Goal: Communication & Community: Answer question/provide support

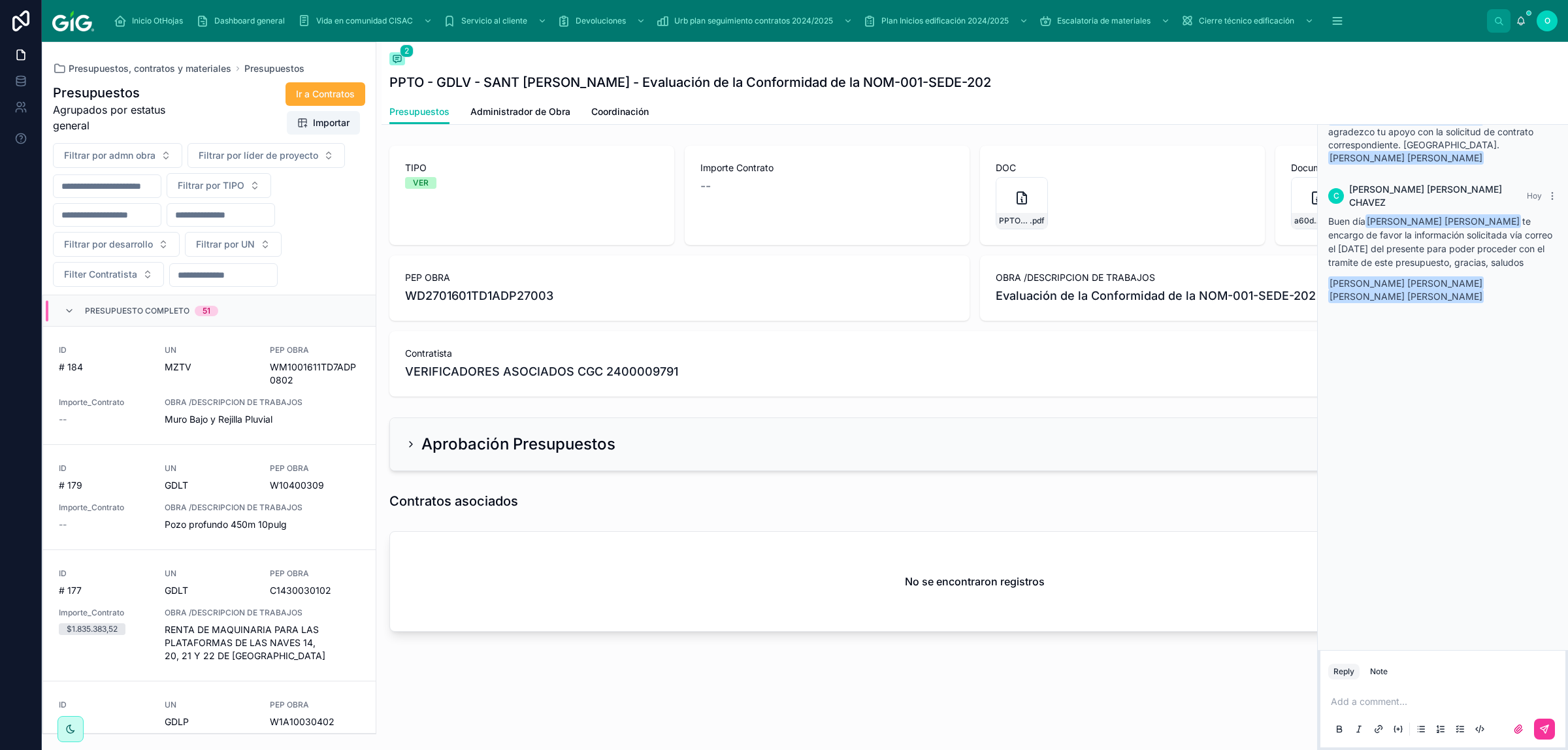
click at [269, 250] on button "Filtrar por UN" at bounding box center [232, 244] width 97 height 25
drag, startPoint x: 278, startPoint y: 187, endPoint x: 283, endPoint y: 196, distance: 10.3
click at [271, 187] on button "Filtrar por TIPO" at bounding box center [218, 186] width 104 height 25
click at [246, 289] on div "VER" at bounding box center [249, 281] width 182 height 21
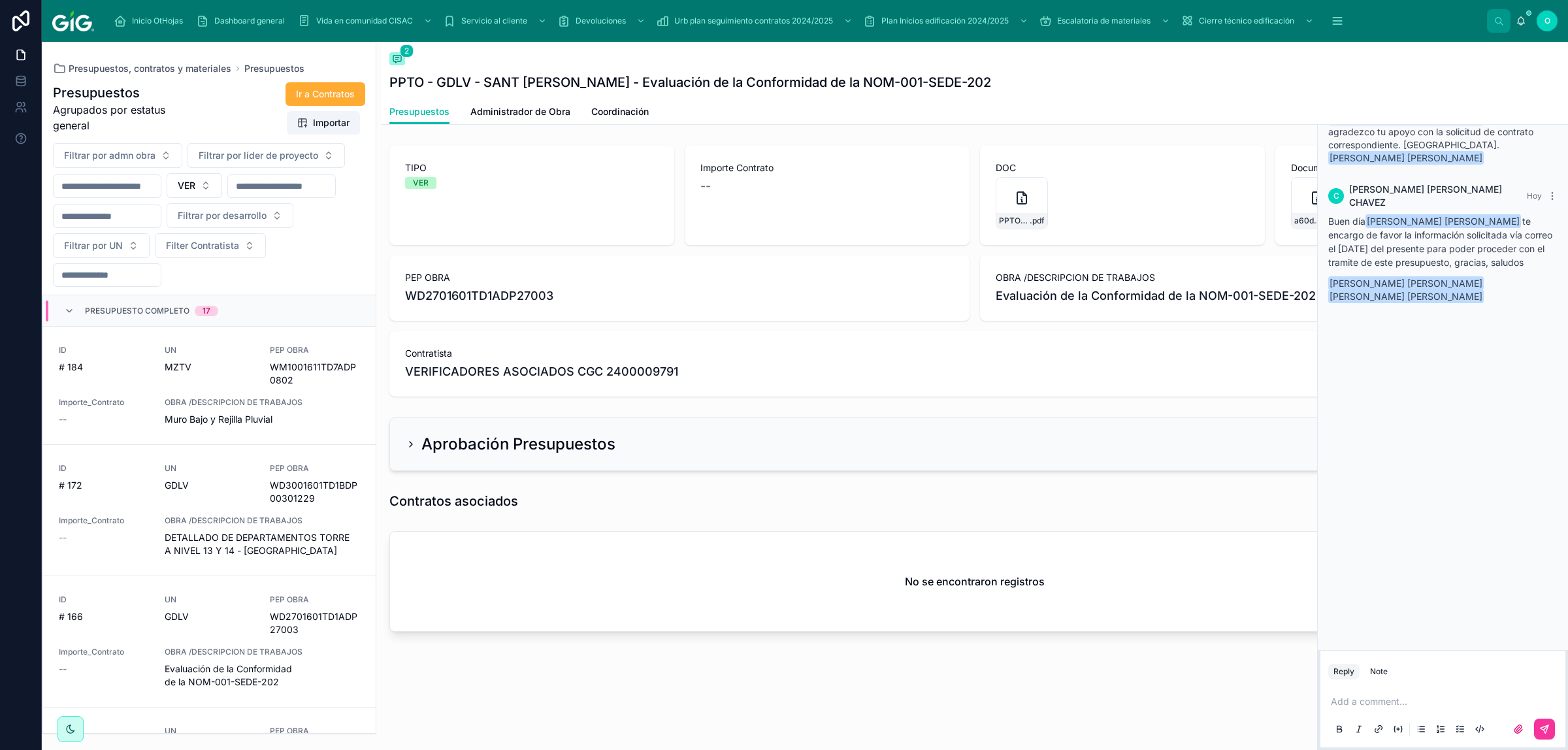
click at [220, 371] on div "MZTV" at bounding box center [210, 367] width 90 height 13
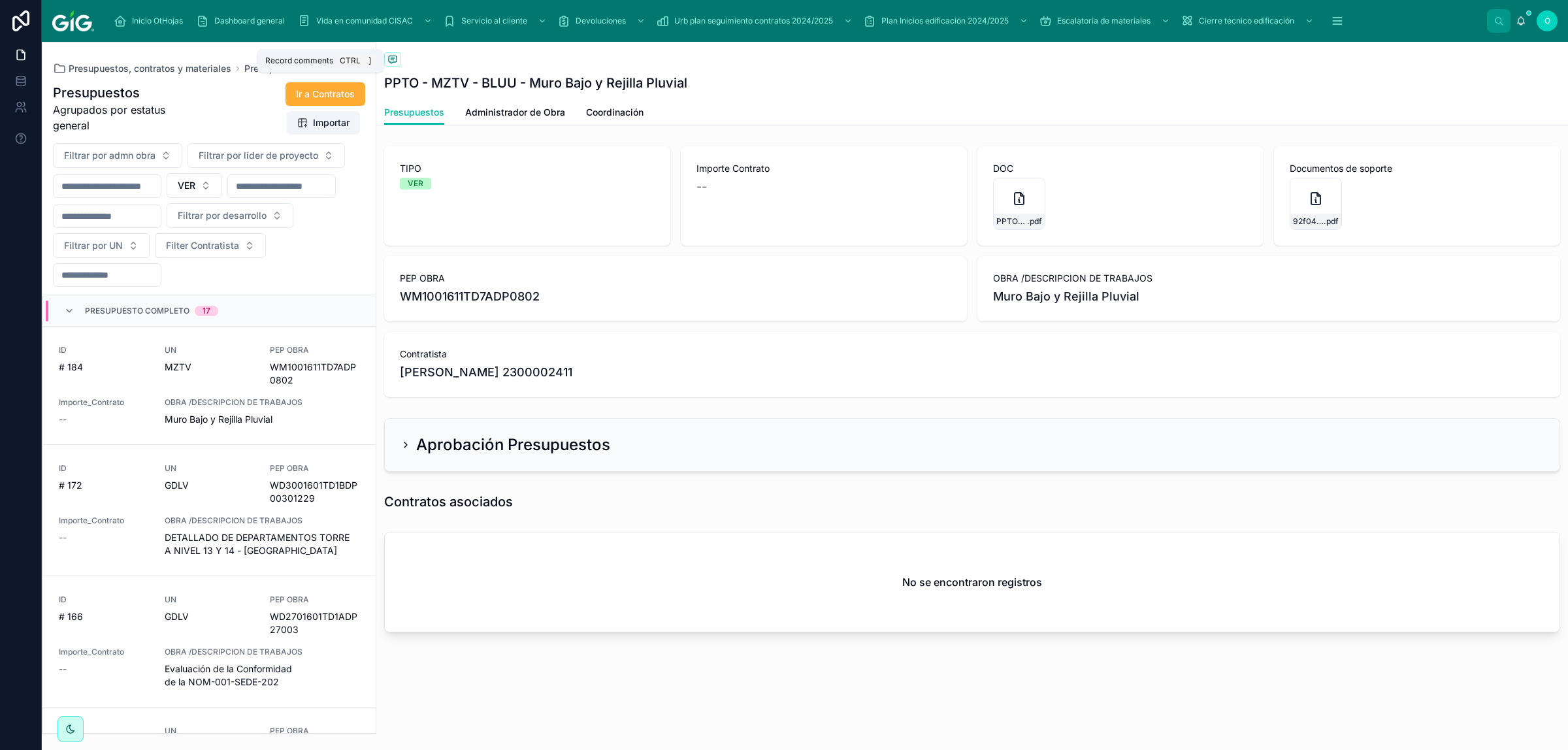
click at [392, 60] on icon at bounding box center [391, 60] width 3 height 0
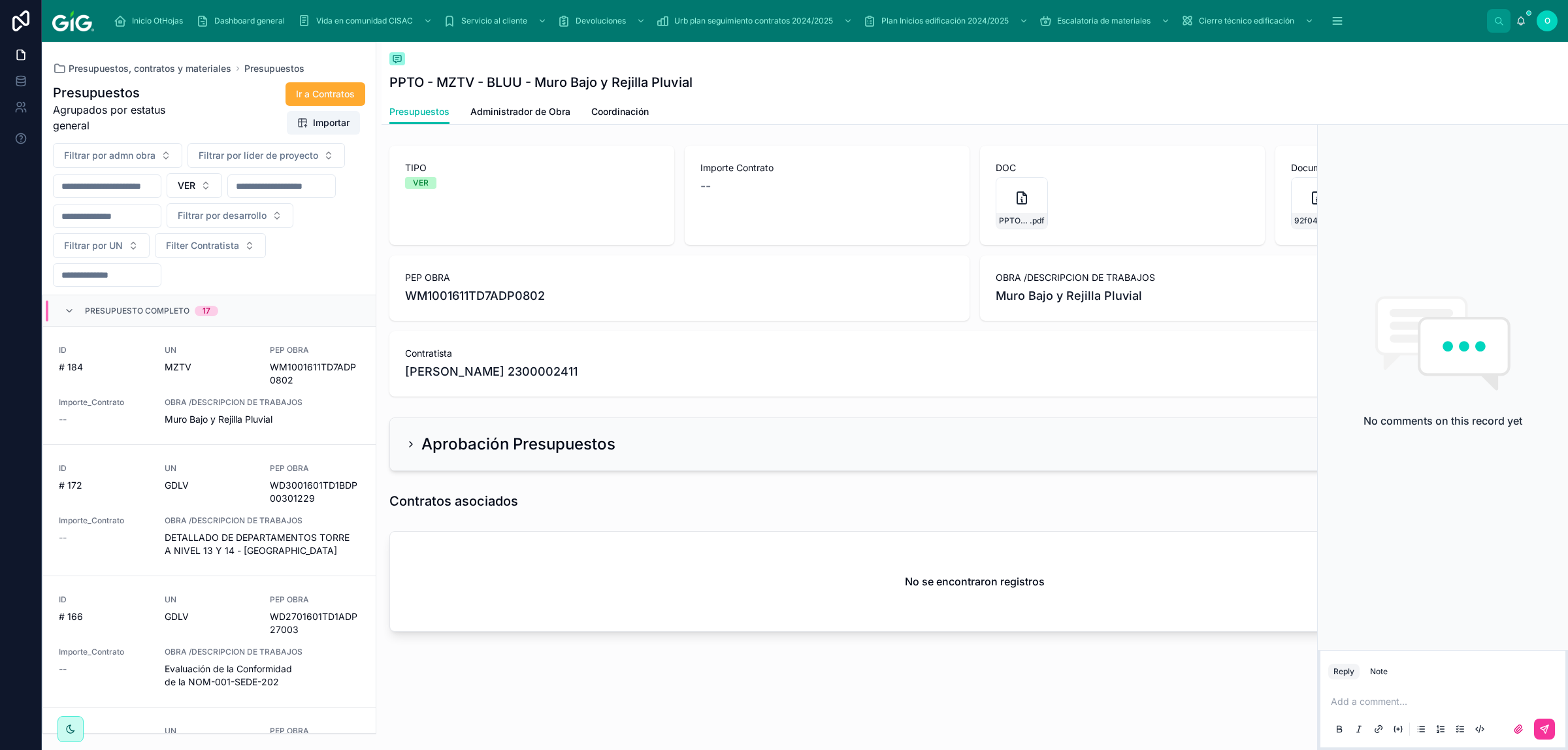
click at [612, 110] on span "Coordinación" at bounding box center [620, 112] width 57 height 13
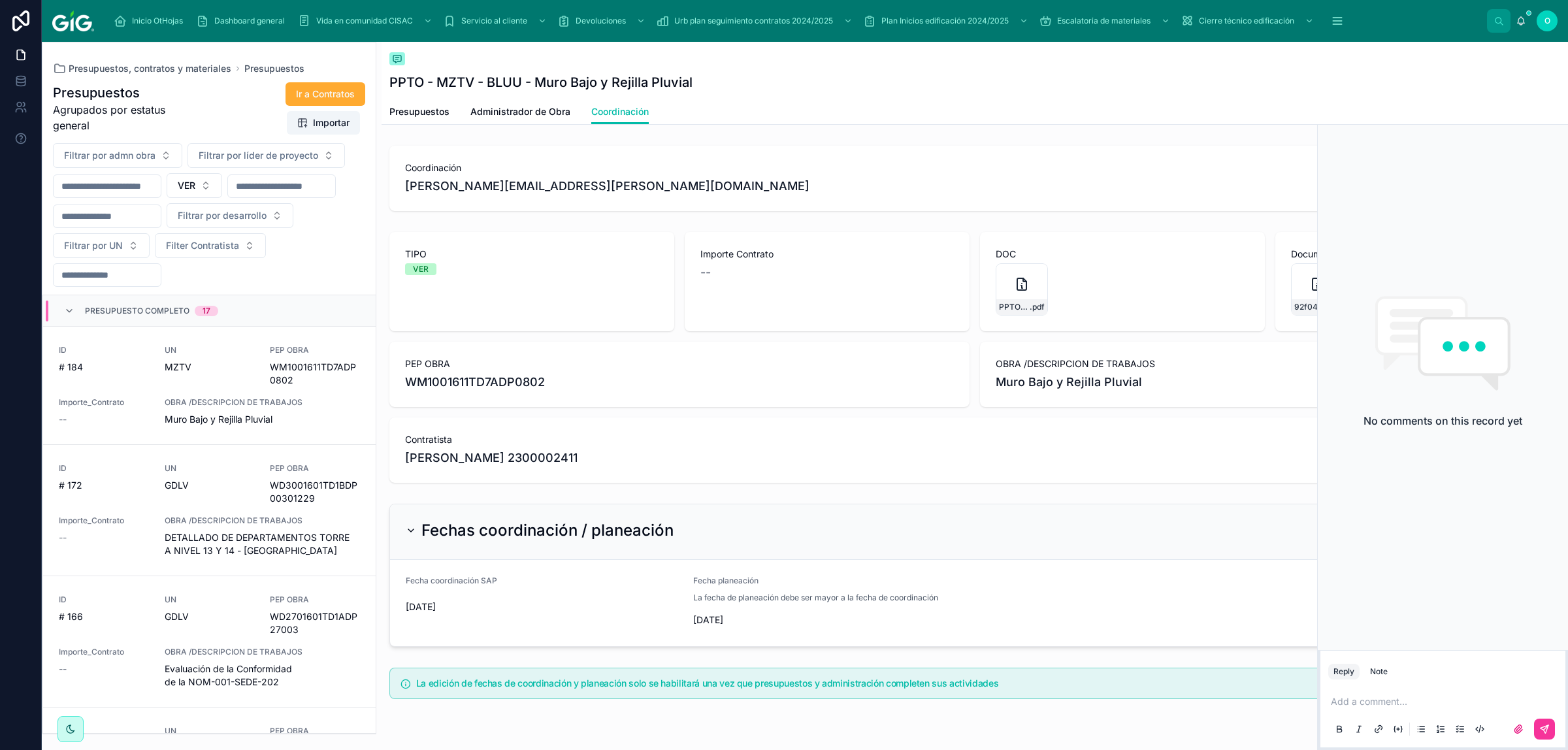
click at [1115, 495] on p at bounding box center [1446, 701] width 230 height 13
click at [1115, 495] on span "[PERSON_NAME] [PERSON_NAME]" at bounding box center [1508, 667] width 308 height 13
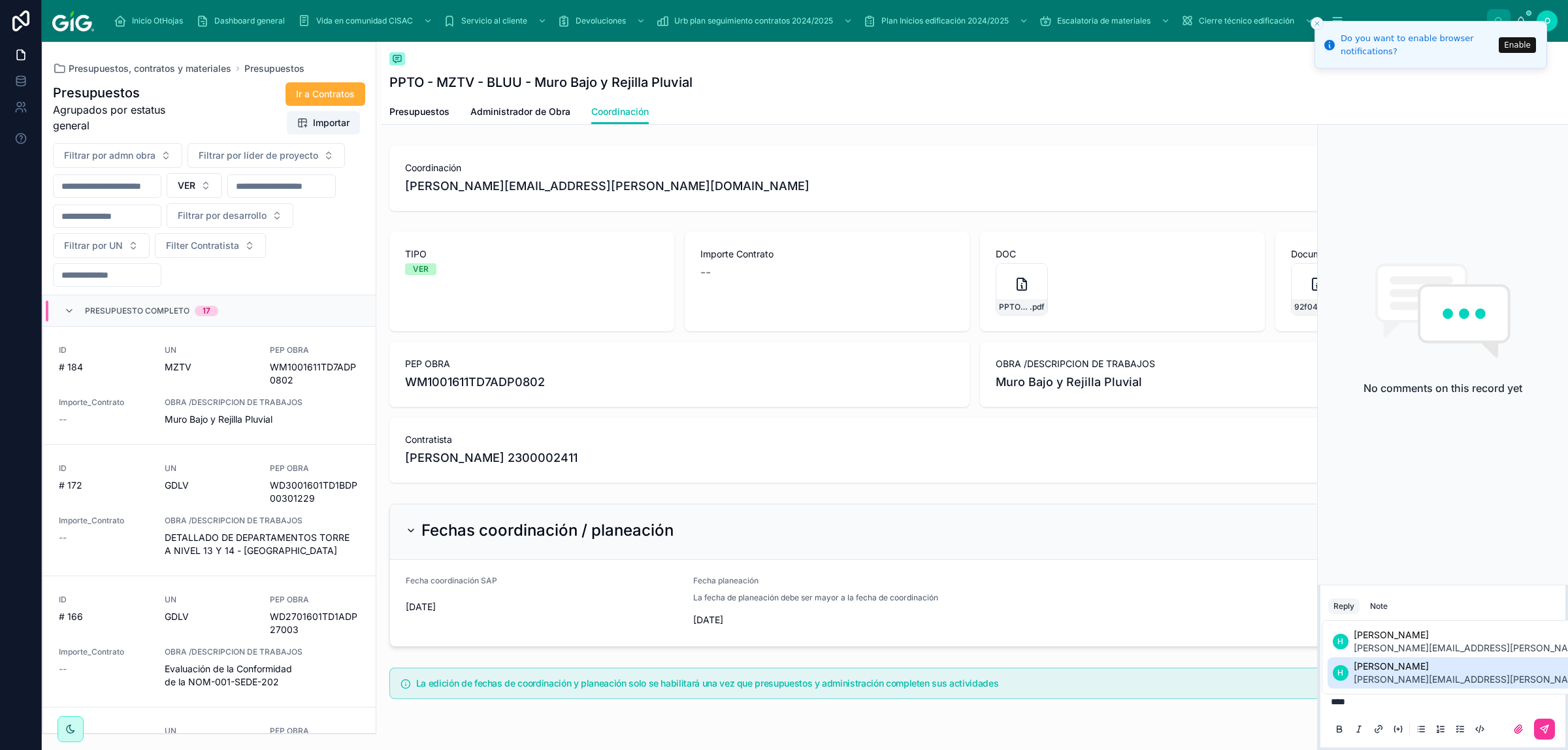
click at [1115, 495] on span "[PERSON_NAME][EMAIL_ADDRESS][PERSON_NAME][DOMAIN_NAME]" at bounding box center [1508, 679] width 308 height 13
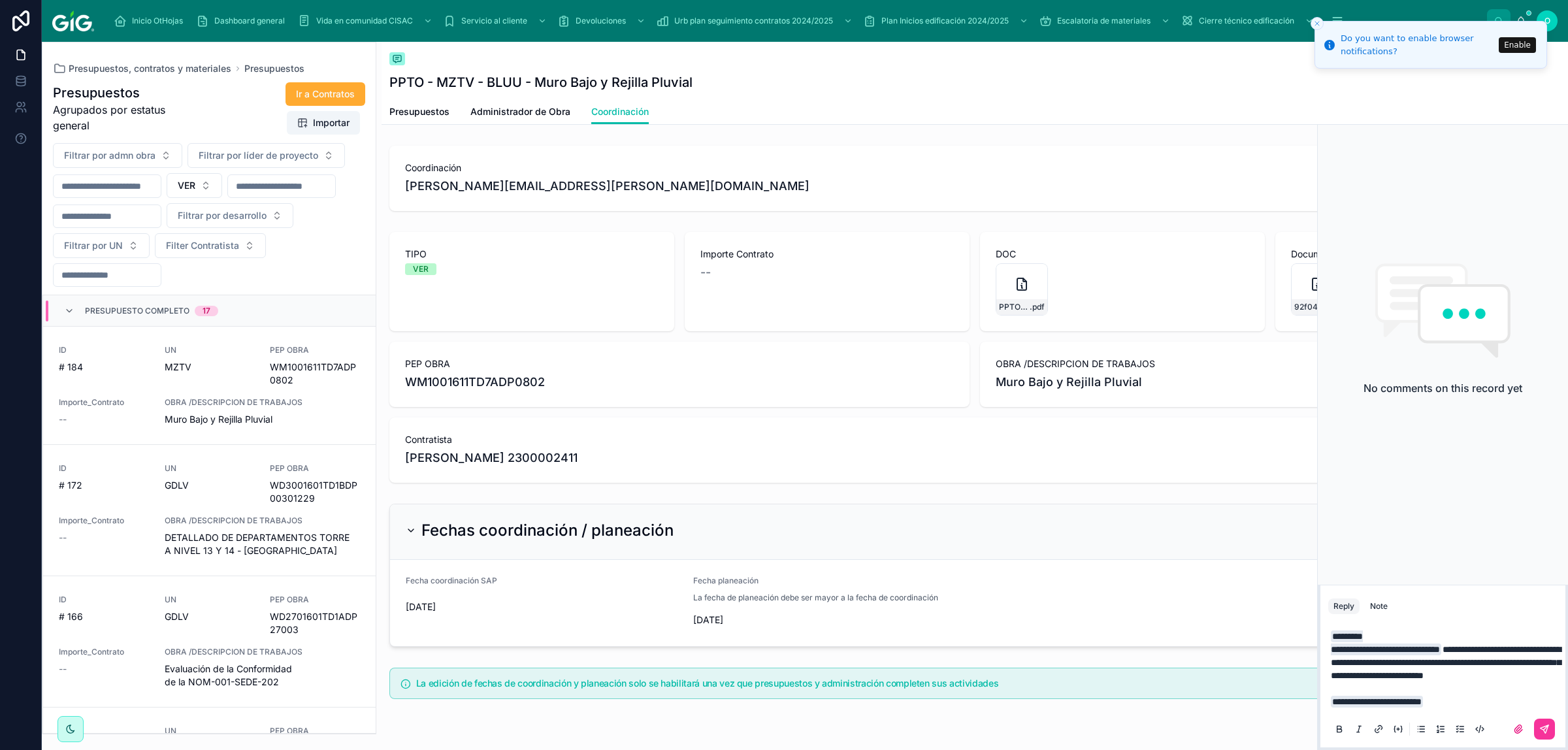
click at [1115, 495] on button at bounding box center [1544, 729] width 21 height 21
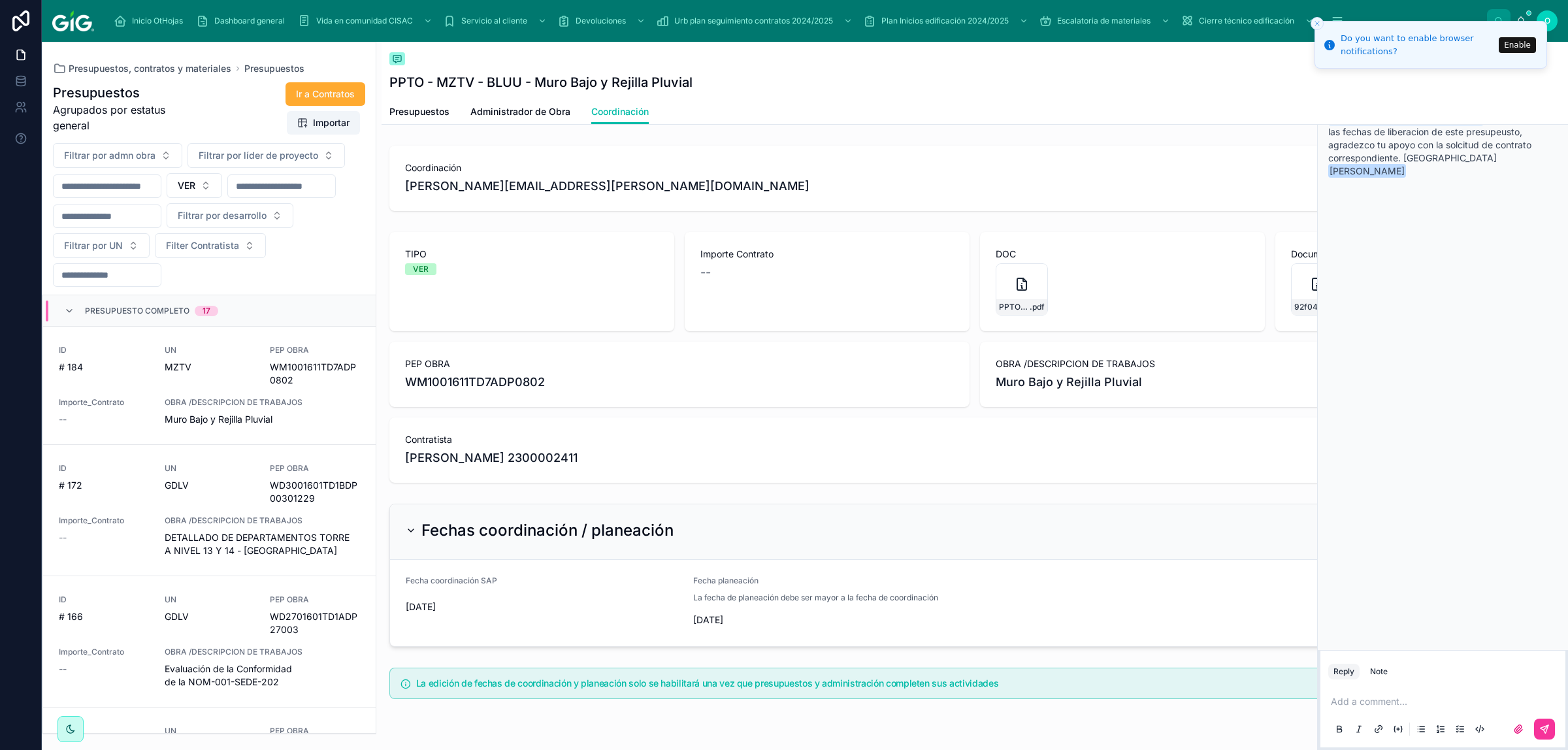
click at [338, 88] on span "Ir a Contratos" at bounding box center [324, 94] width 58 height 13
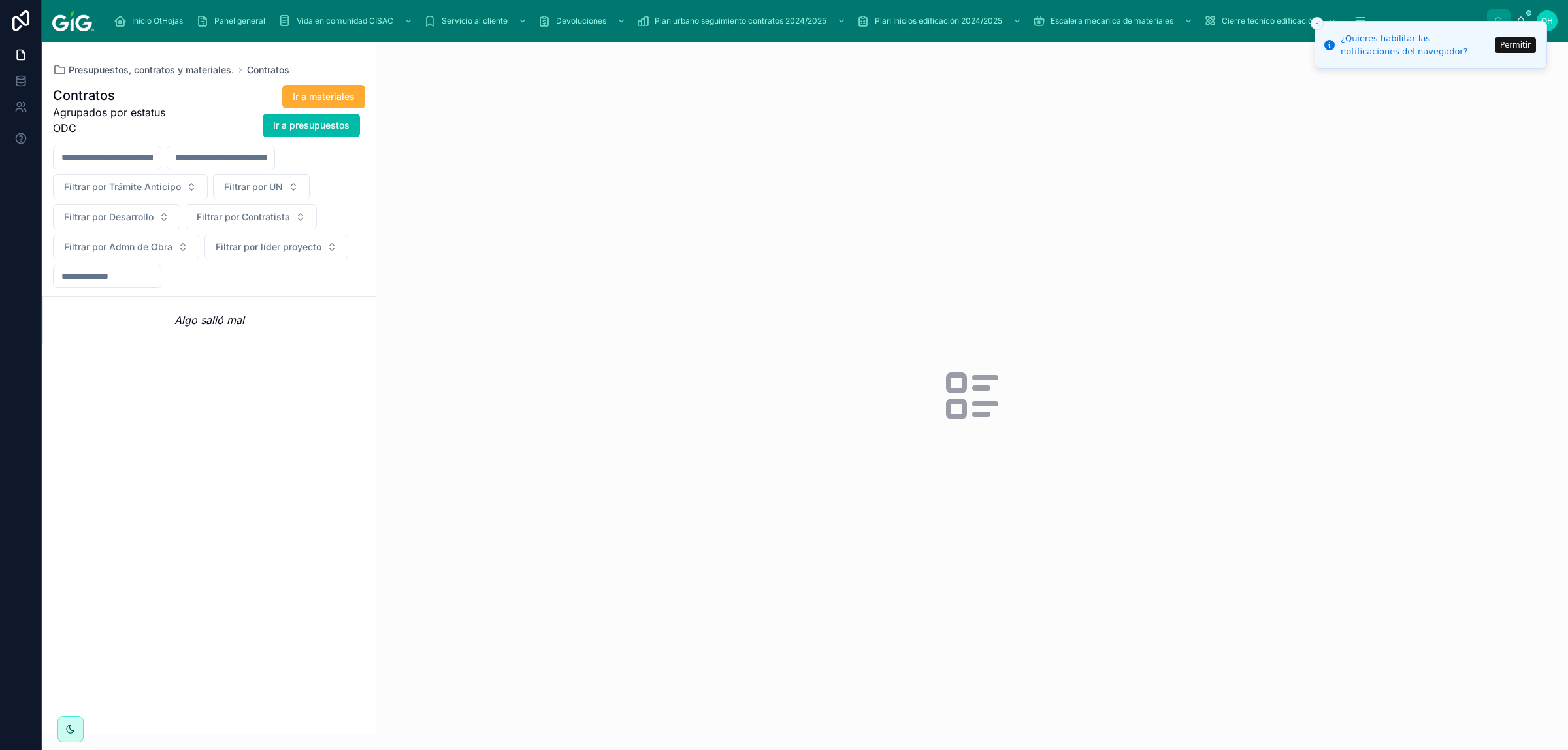
click at [1115, 71] on div at bounding box center [971, 396] width 1191 height 708
click at [1115, 49] on font "Permitir" at bounding box center [1515, 45] width 31 height 10
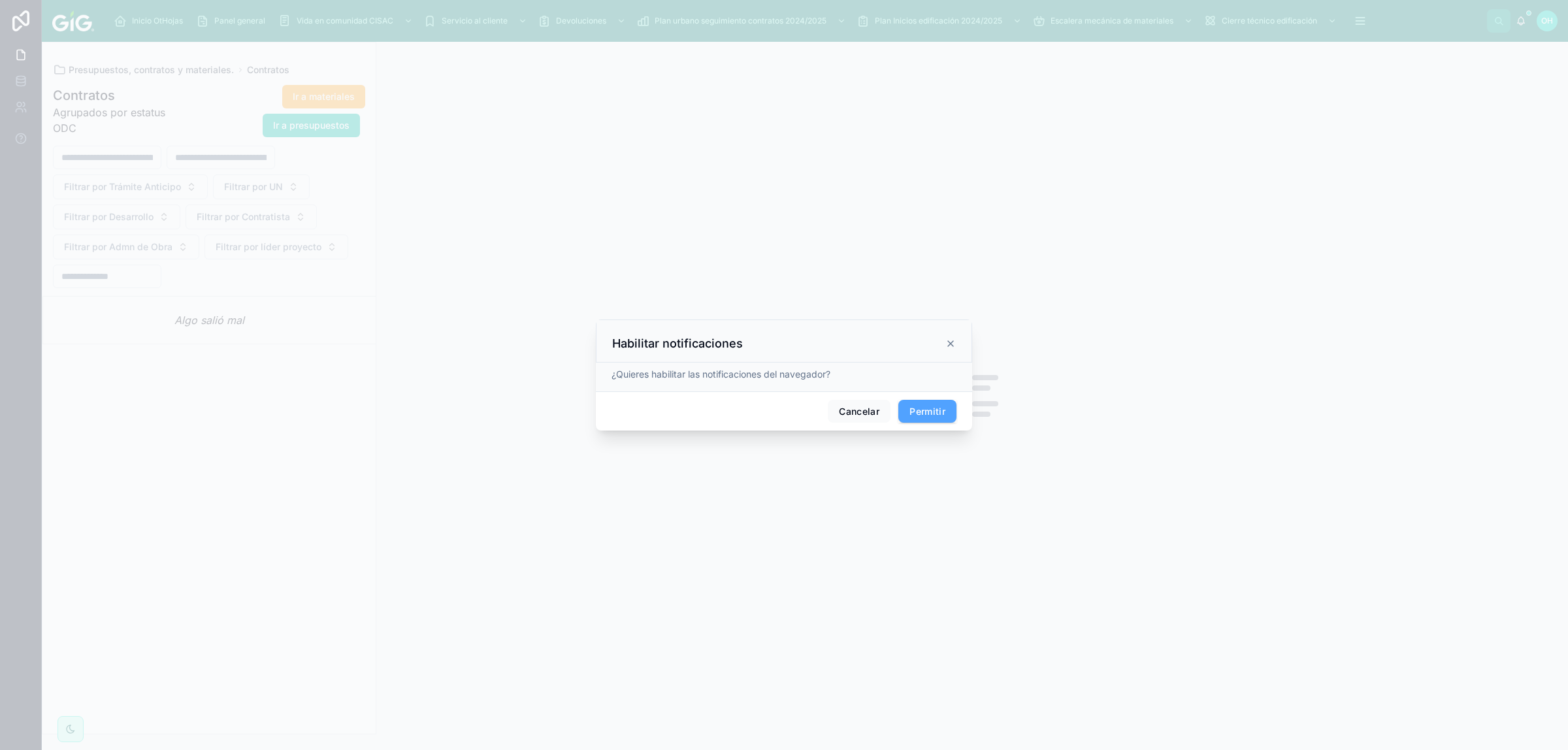
click at [930, 413] on font "Permitir" at bounding box center [927, 411] width 36 height 11
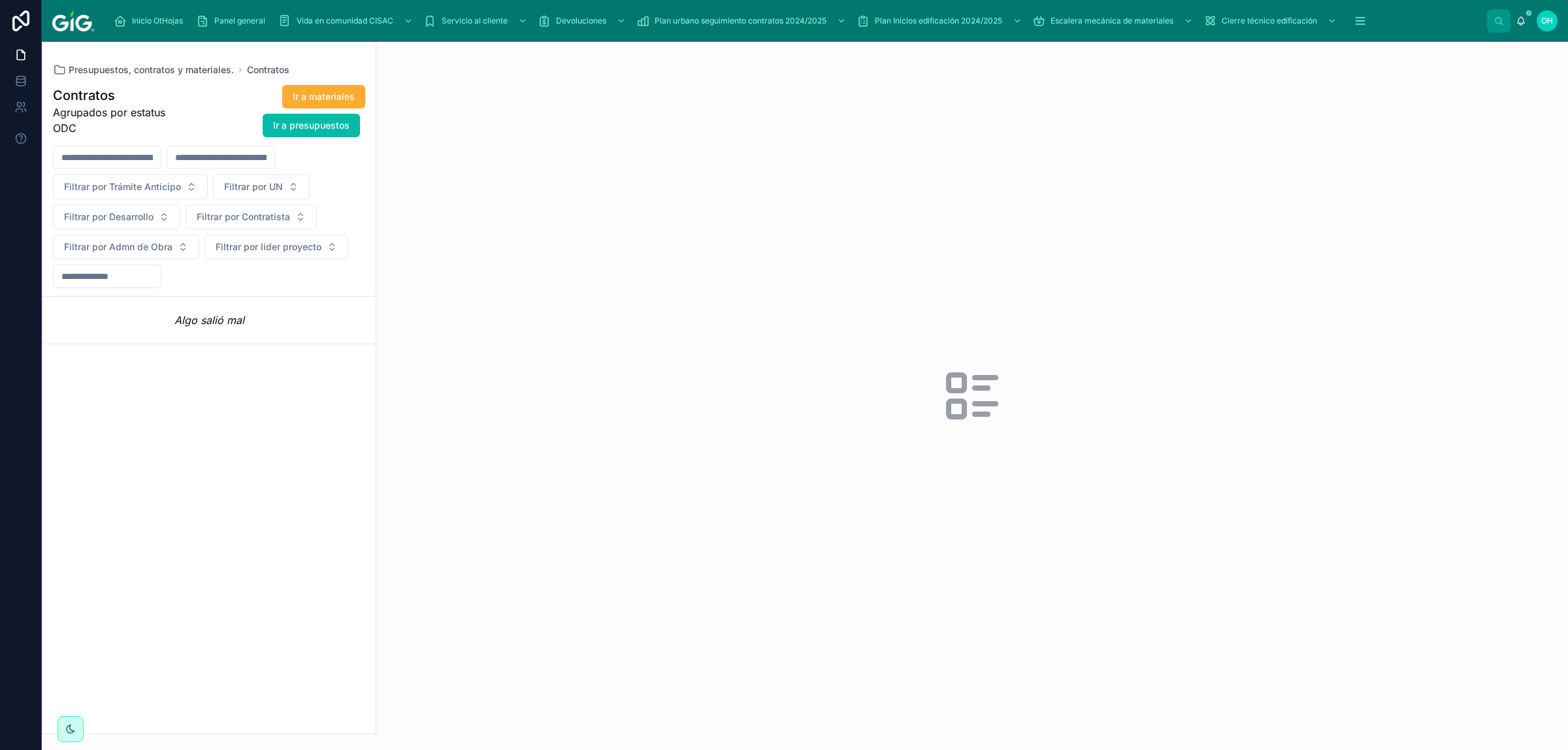
click at [191, 102] on div "Ir a materiales Ir a presupuestos" at bounding box center [272, 111] width 185 height 54
click at [301, 213] on button "Filtrar por Contratista" at bounding box center [251, 217] width 131 height 25
click at [301, 192] on button "Filtrar por UN" at bounding box center [261, 187] width 97 height 25
click at [158, 217] on button "Filtrar por Desarrollo" at bounding box center [116, 217] width 127 height 25
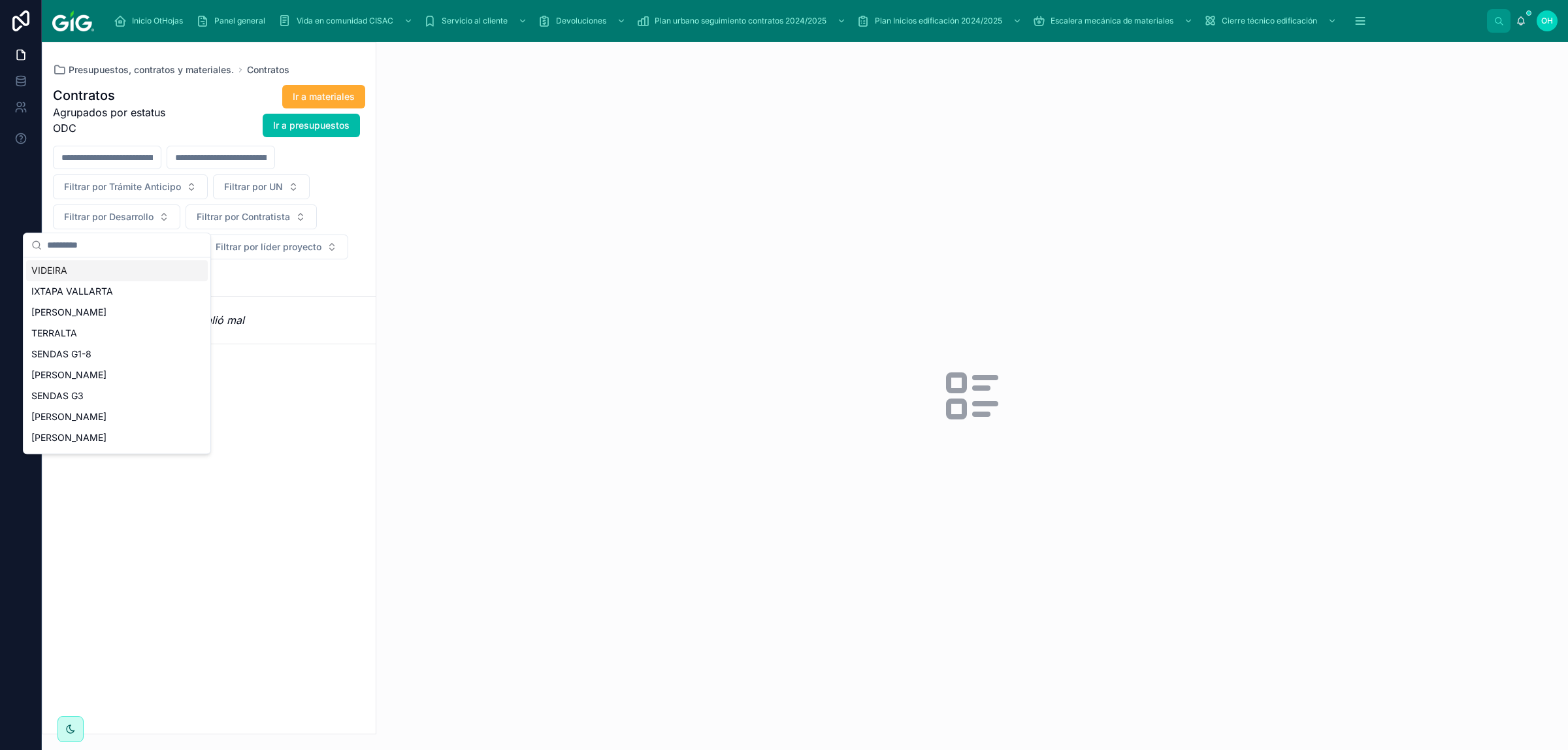
click at [337, 213] on div "Filtrar por Trámite Anticipo Filtrar por UN Filtrar por Desarrollo Filtrar por …" at bounding box center [209, 216] width 333 height 143
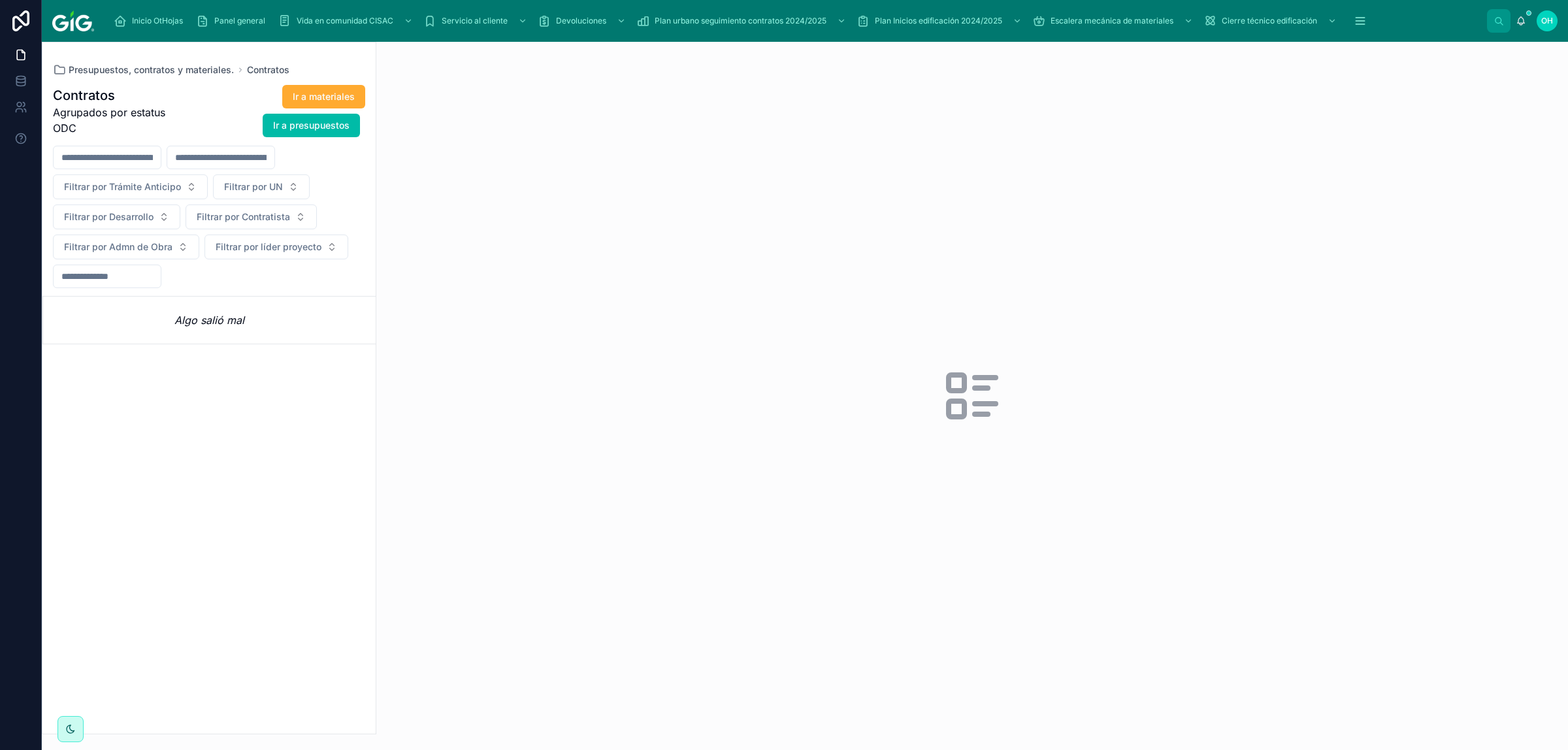
click at [306, 219] on button "Filtrar por Contratista" at bounding box center [251, 217] width 131 height 25
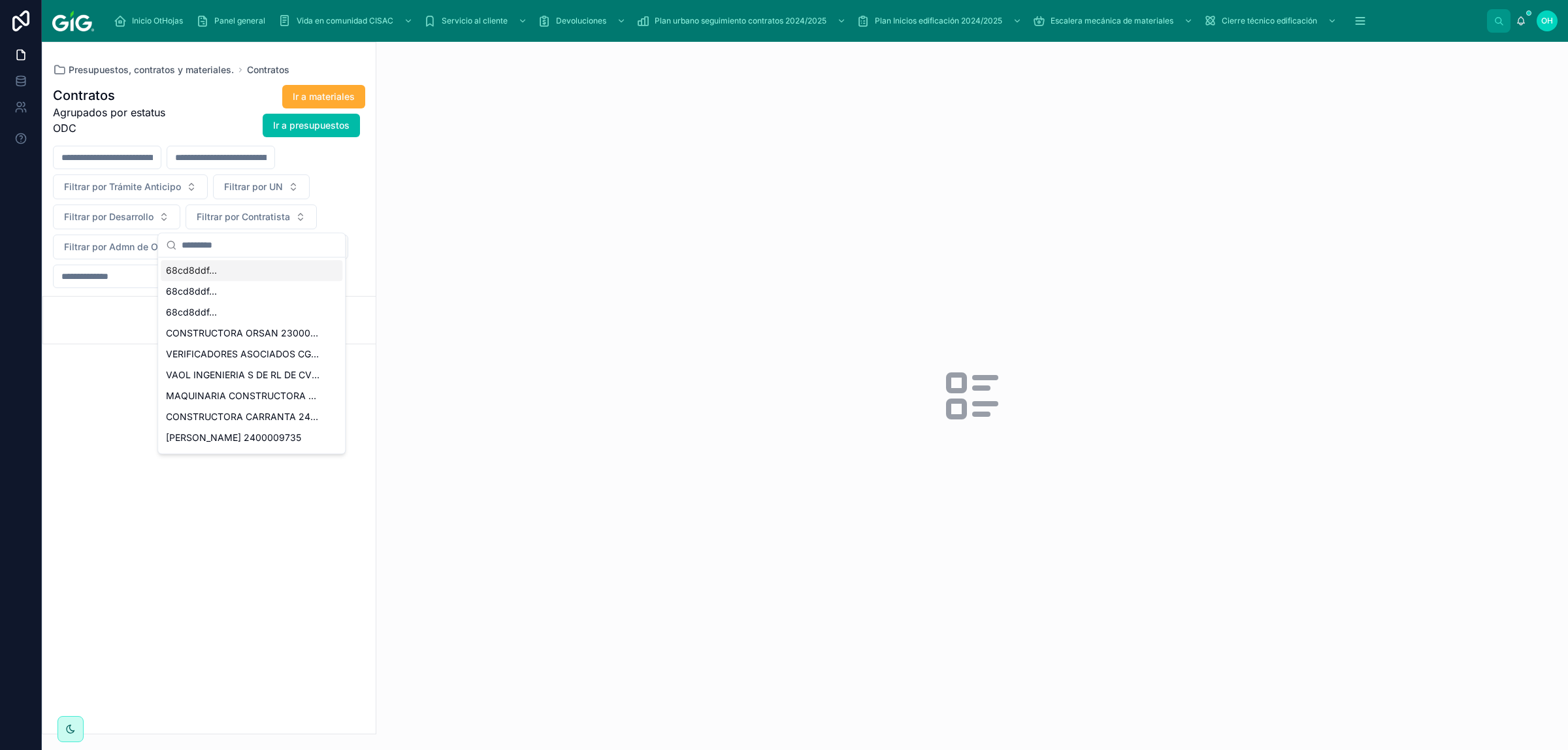
click at [334, 223] on div "Filtrar por Trámite Anticipo Filtrar por UN Filtrar por Desarrollo Filtrar por …" at bounding box center [209, 216] width 333 height 143
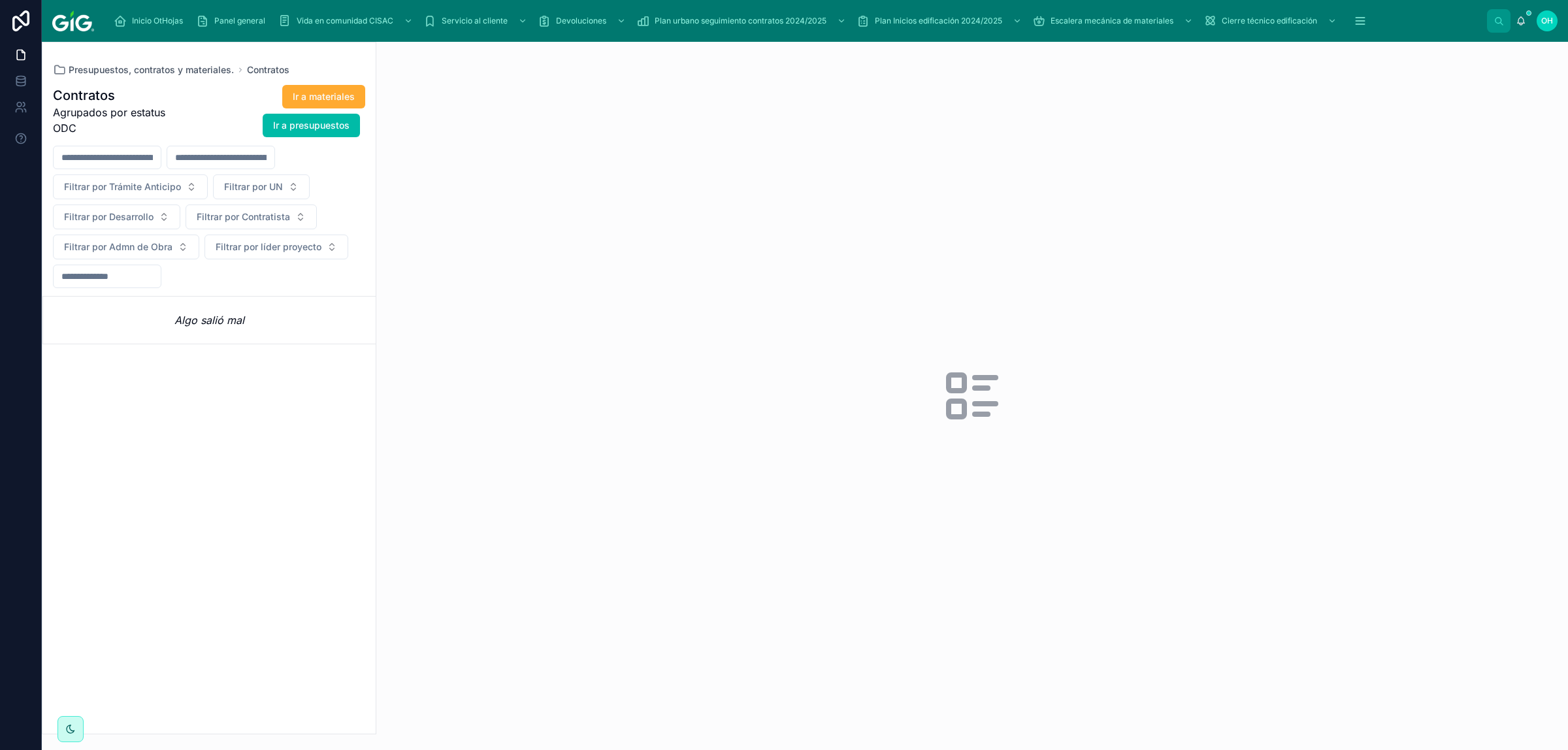
click at [292, 181] on button "Filtrar por UN" at bounding box center [261, 187] width 97 height 25
click at [129, 219] on font "Filtrar por Desarrollo" at bounding box center [109, 217] width 90 height 11
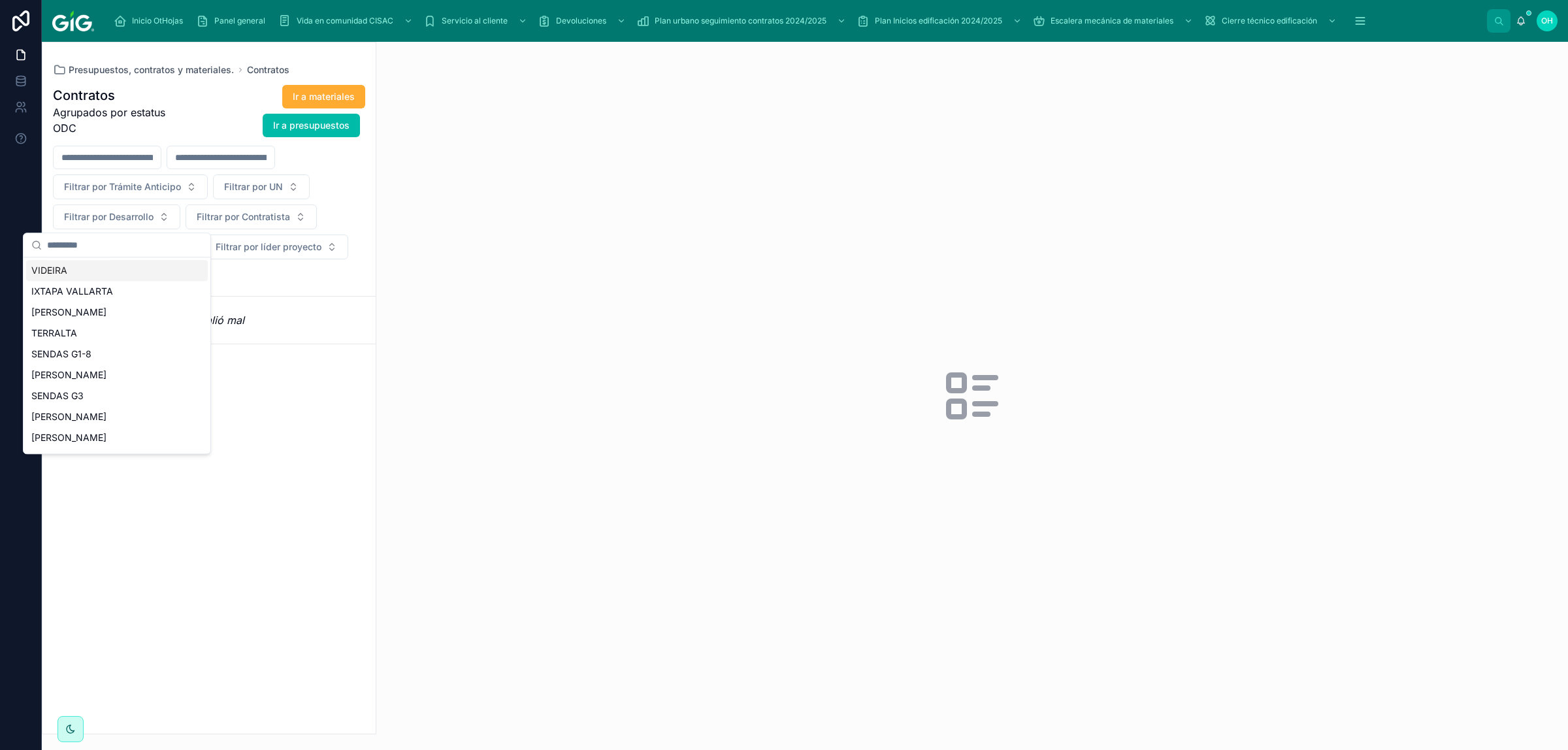
click at [342, 211] on div "Filtrar por Trámite Anticipo Filtrar por UN Filtrar por Desarrollo Filtrar por …" at bounding box center [209, 216] width 333 height 143
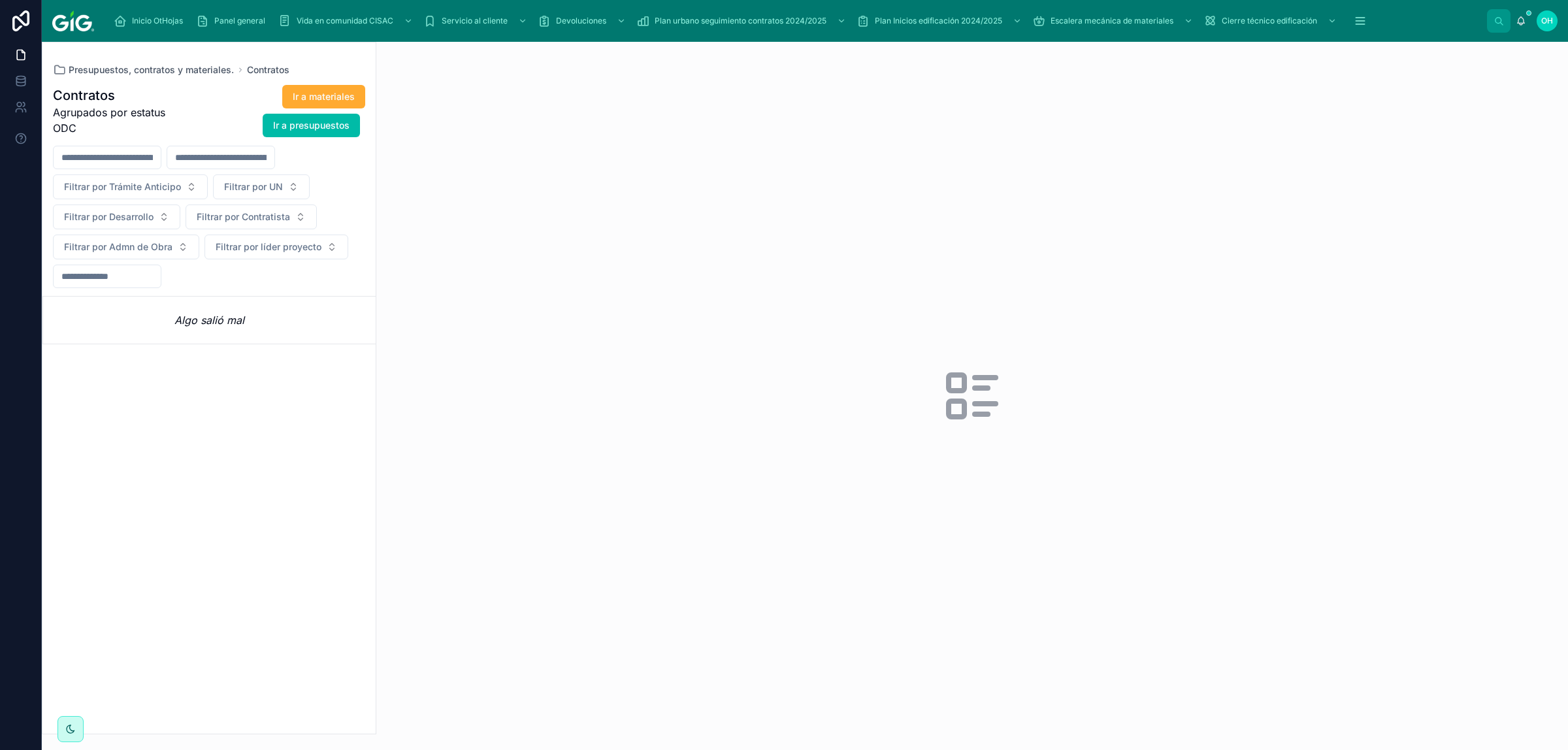
click at [145, 281] on input "number" at bounding box center [107, 276] width 107 height 18
click at [298, 219] on button "Filtrar por Contratista" at bounding box center [251, 217] width 131 height 25
click at [294, 178] on button "Filtrar por UN" at bounding box center [261, 187] width 97 height 25
click at [207, 369] on div "GDLV" at bounding box center [261, 365] width 182 height 21
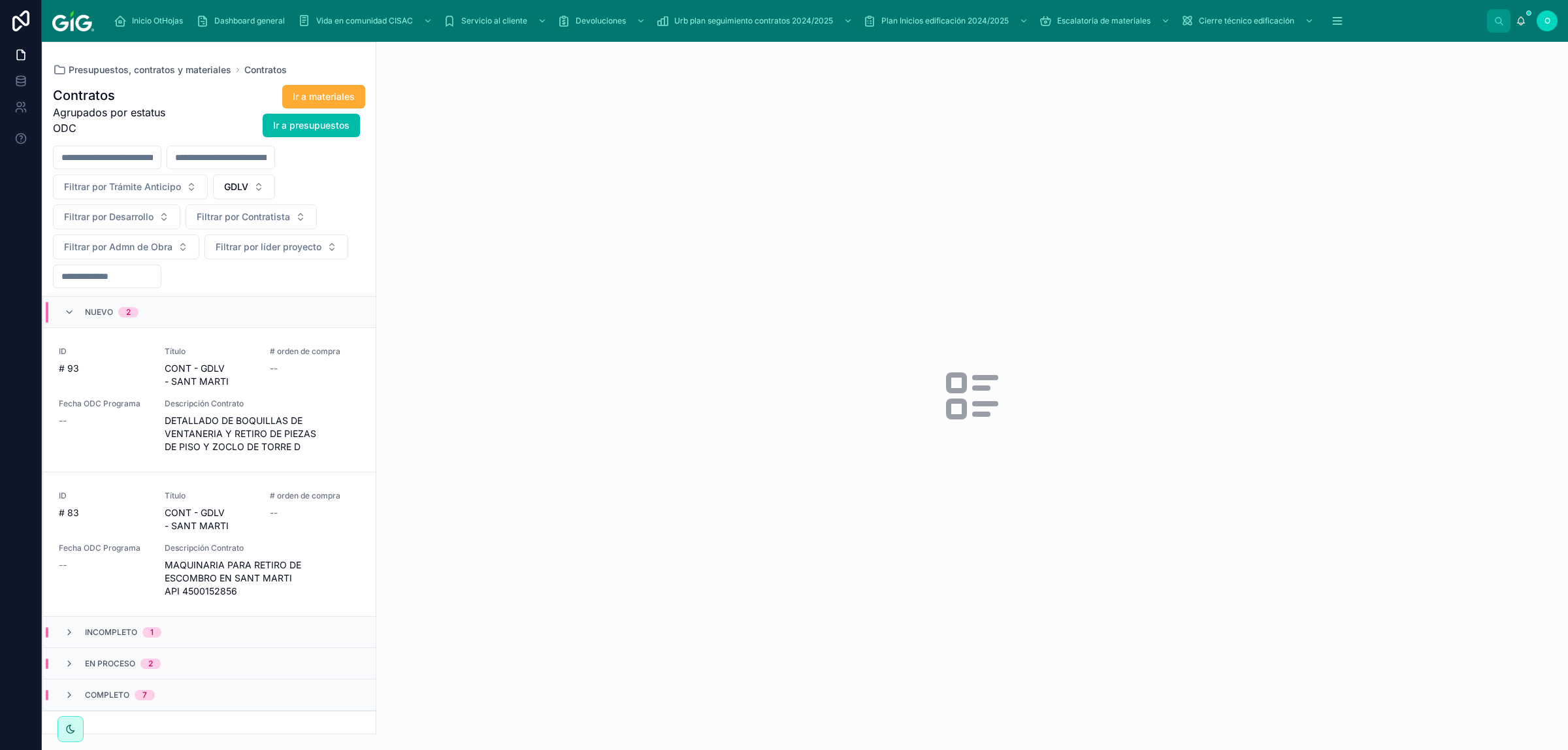
click at [124, 495] on span "Incompleto" at bounding box center [111, 631] width 53 height 11
click at [67, 308] on icon at bounding box center [69, 309] width 11 height 11
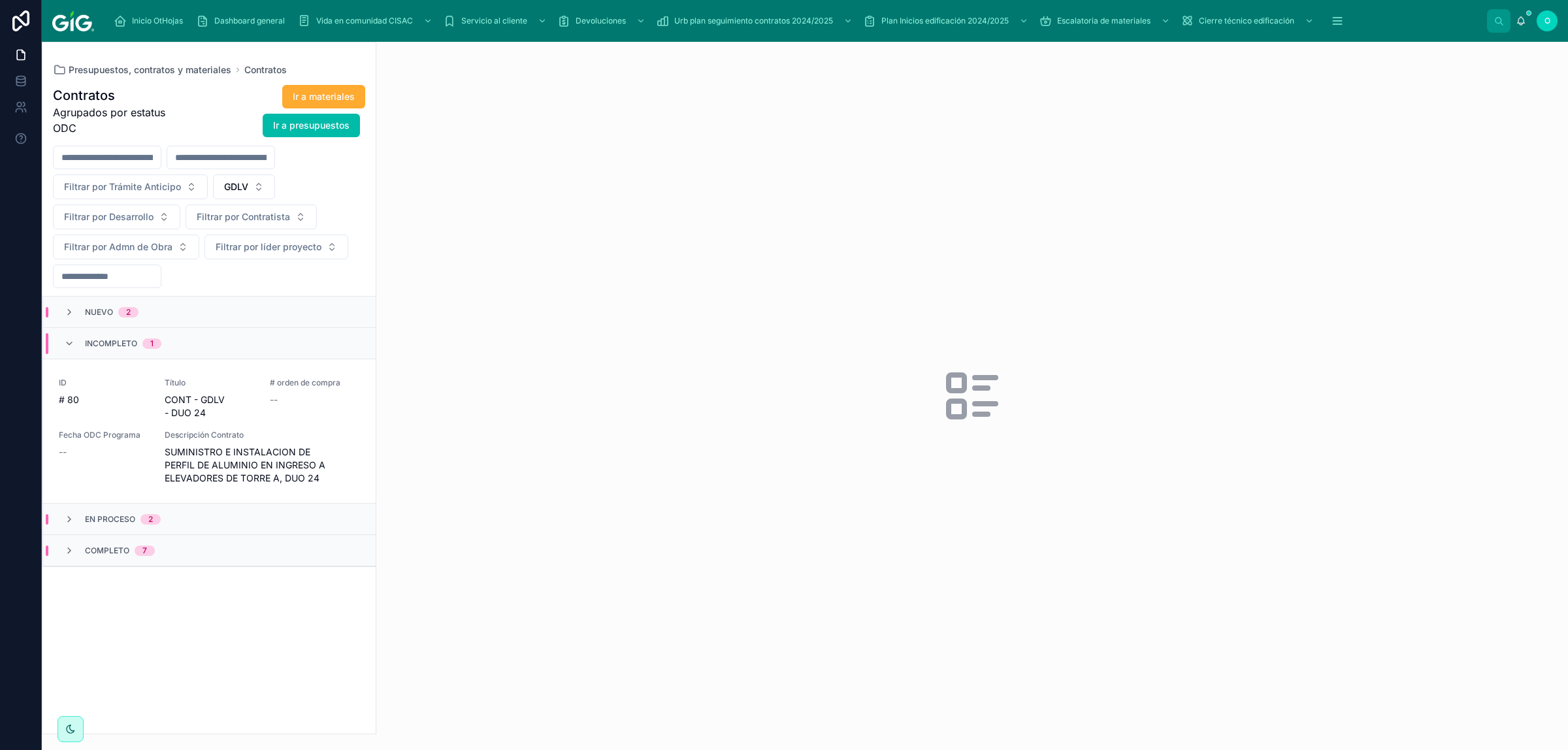
click at [292, 437] on span "Descripción Contrato" at bounding box center [262, 434] width 195 height 11
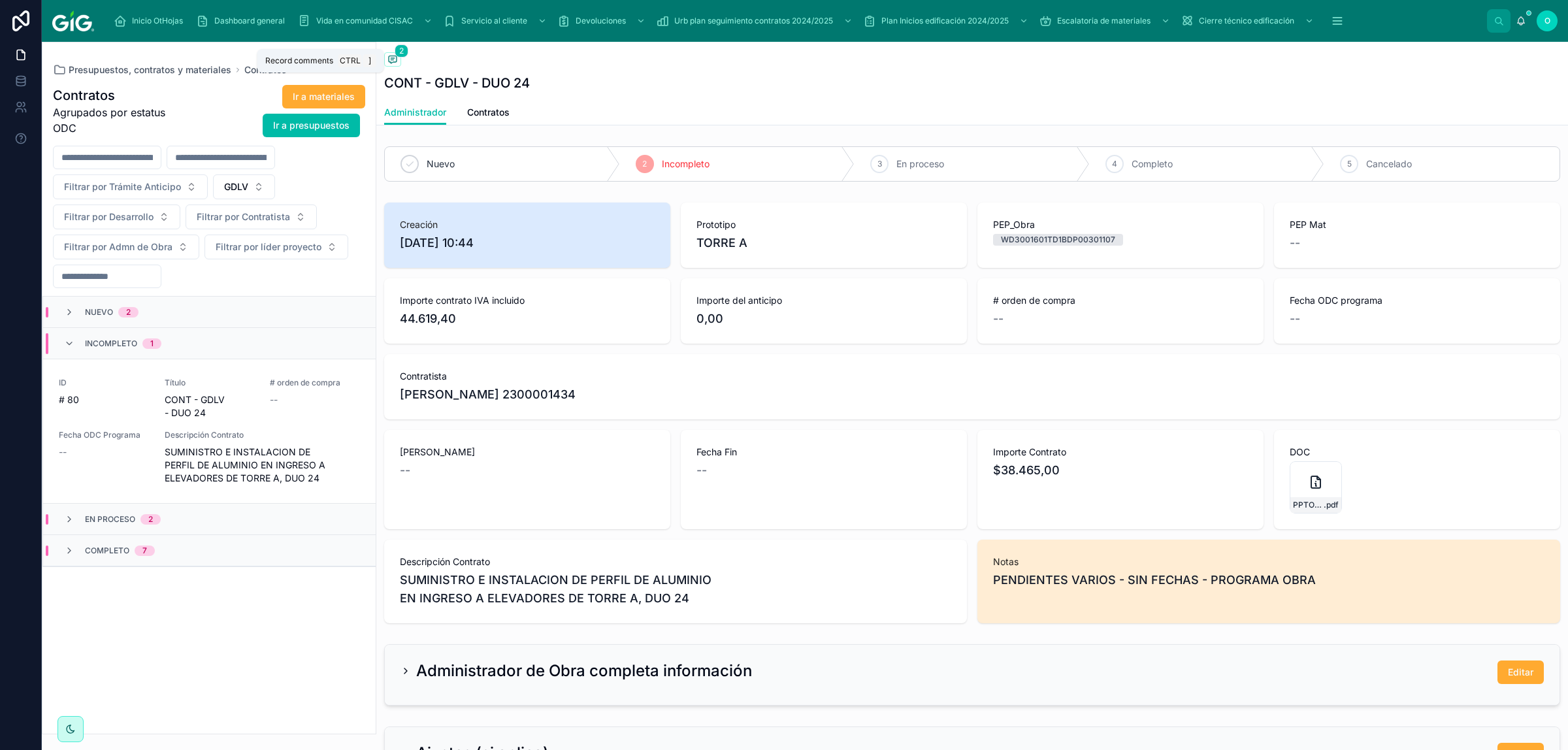
drag, startPoint x: 395, startPoint y: 62, endPoint x: 379, endPoint y: 139, distance: 78.6
click at [395, 62] on icon at bounding box center [392, 60] width 8 height 8
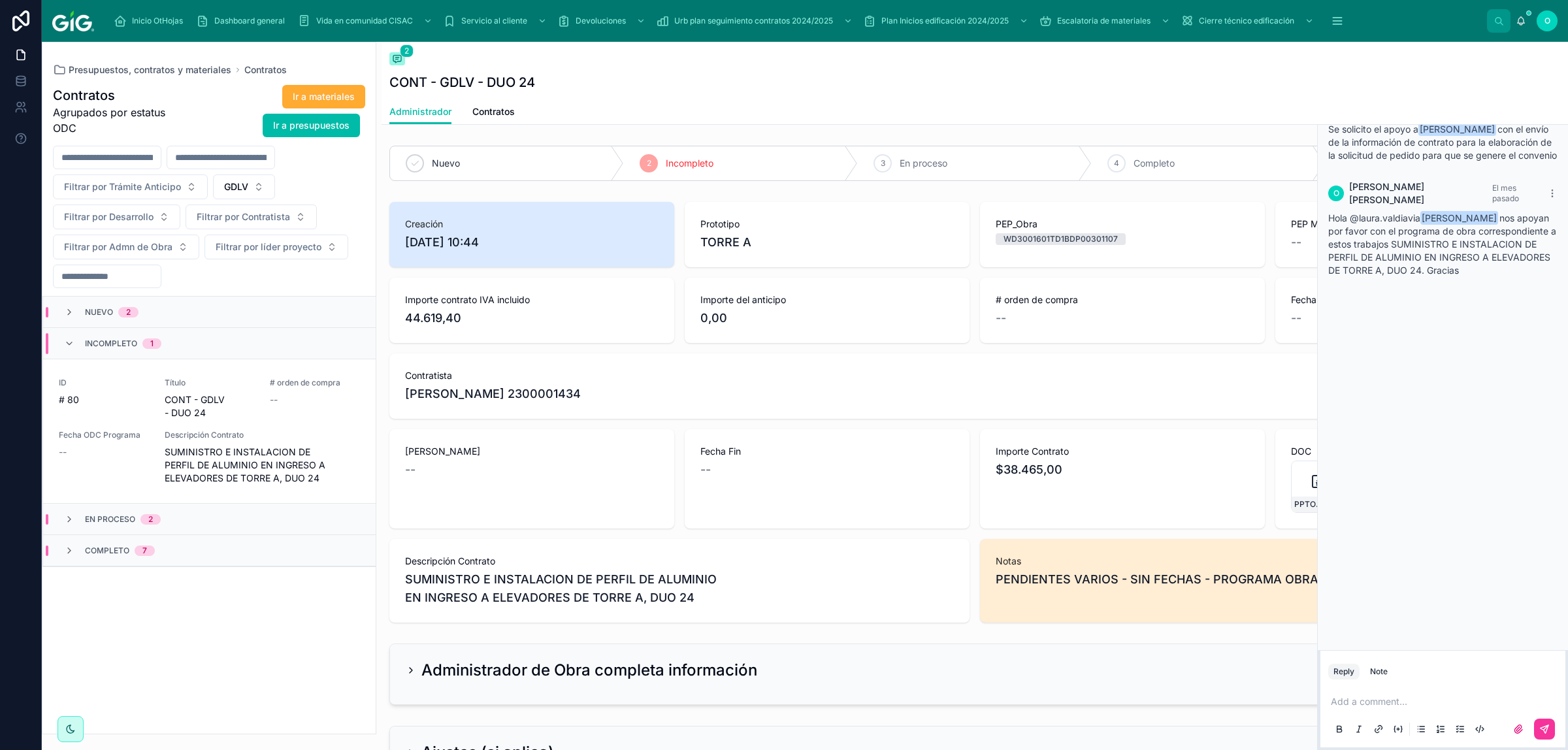
click at [70, 312] on icon at bounding box center [69, 312] width 11 height 11
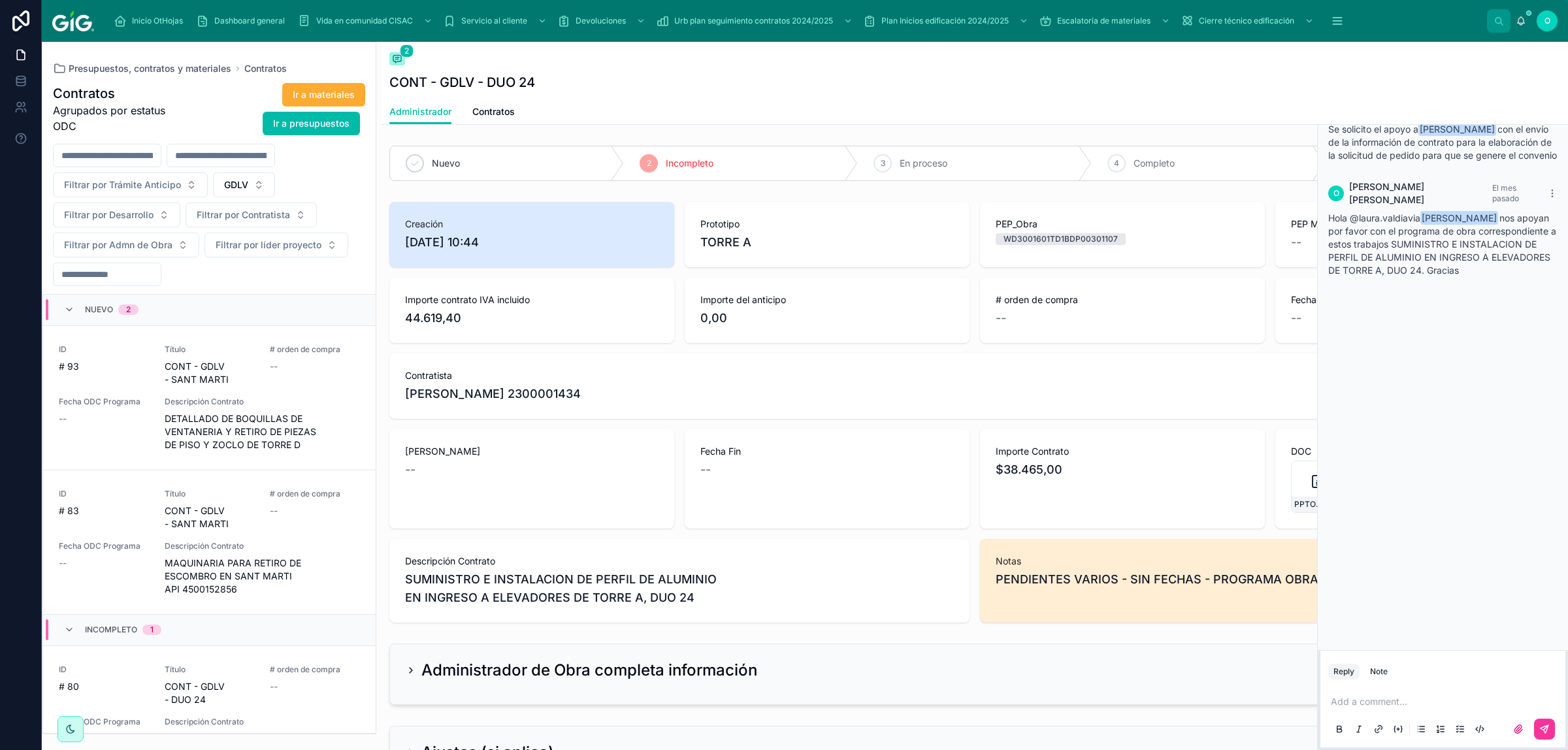
click at [70, 308] on icon at bounding box center [69, 309] width 11 height 11
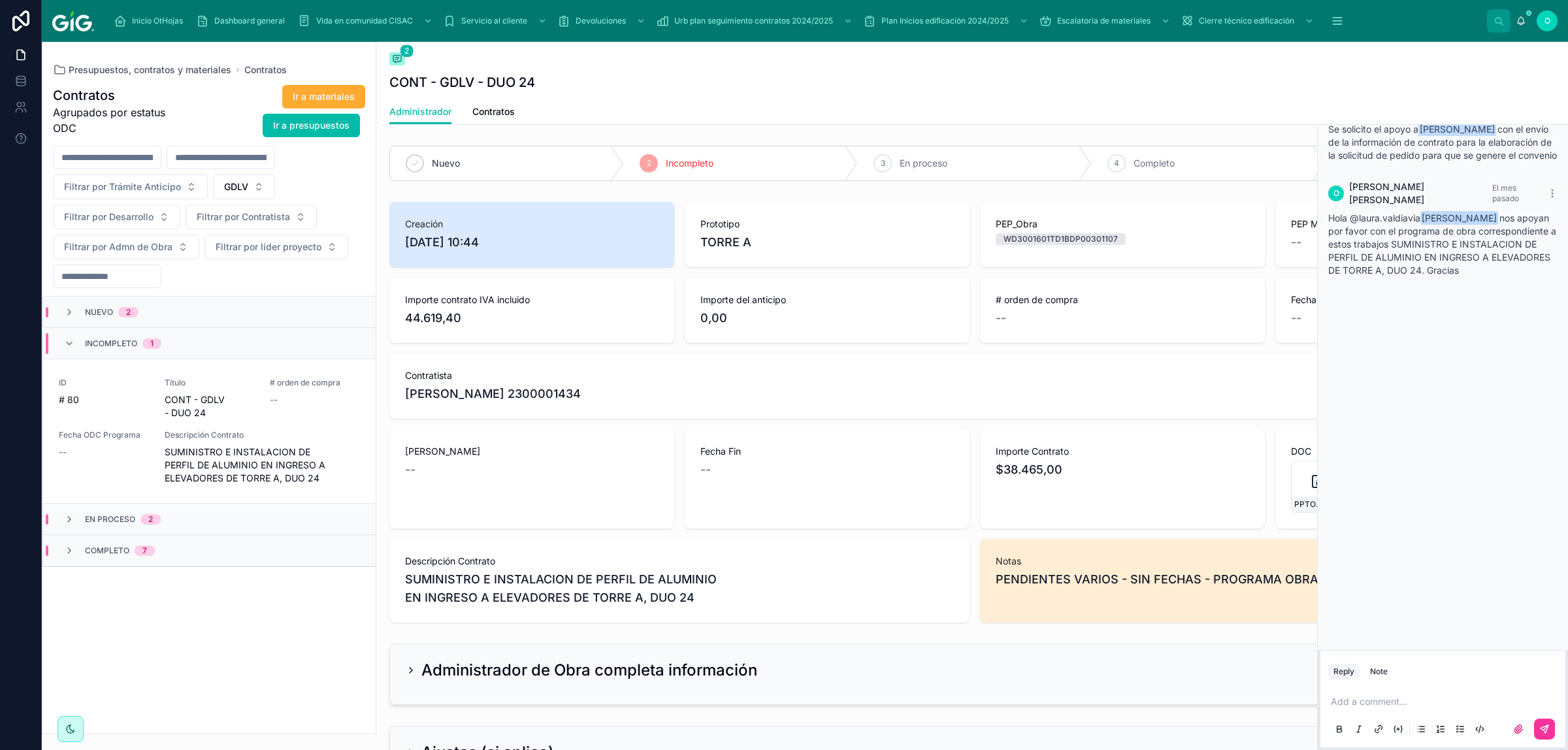
click at [76, 342] on div "Incompleto 1" at bounding box center [113, 343] width 98 height 21
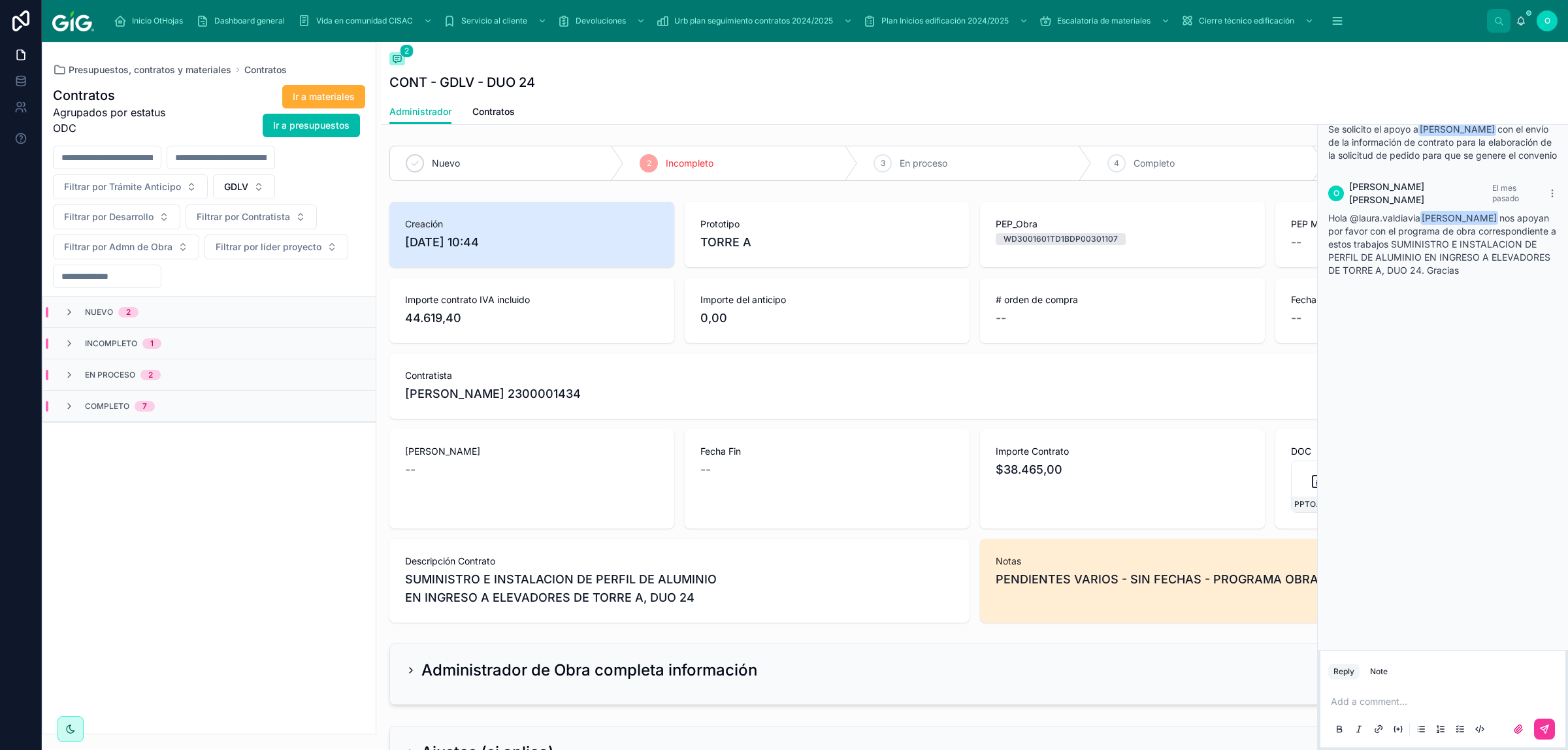
click at [69, 379] on icon at bounding box center [69, 374] width 11 height 11
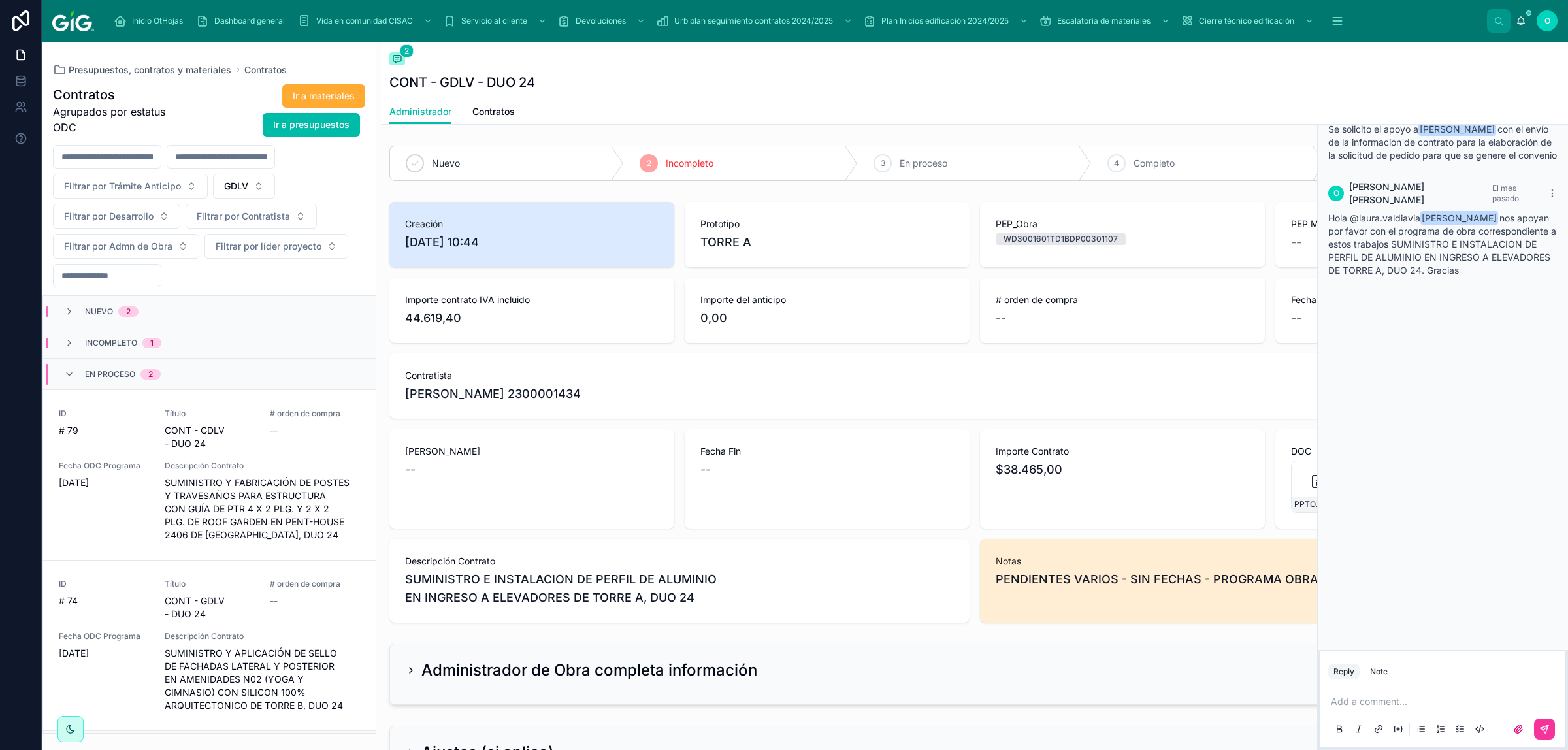
click at [60, 384] on div "En proceso 2" at bounding box center [113, 374] width 128 height 21
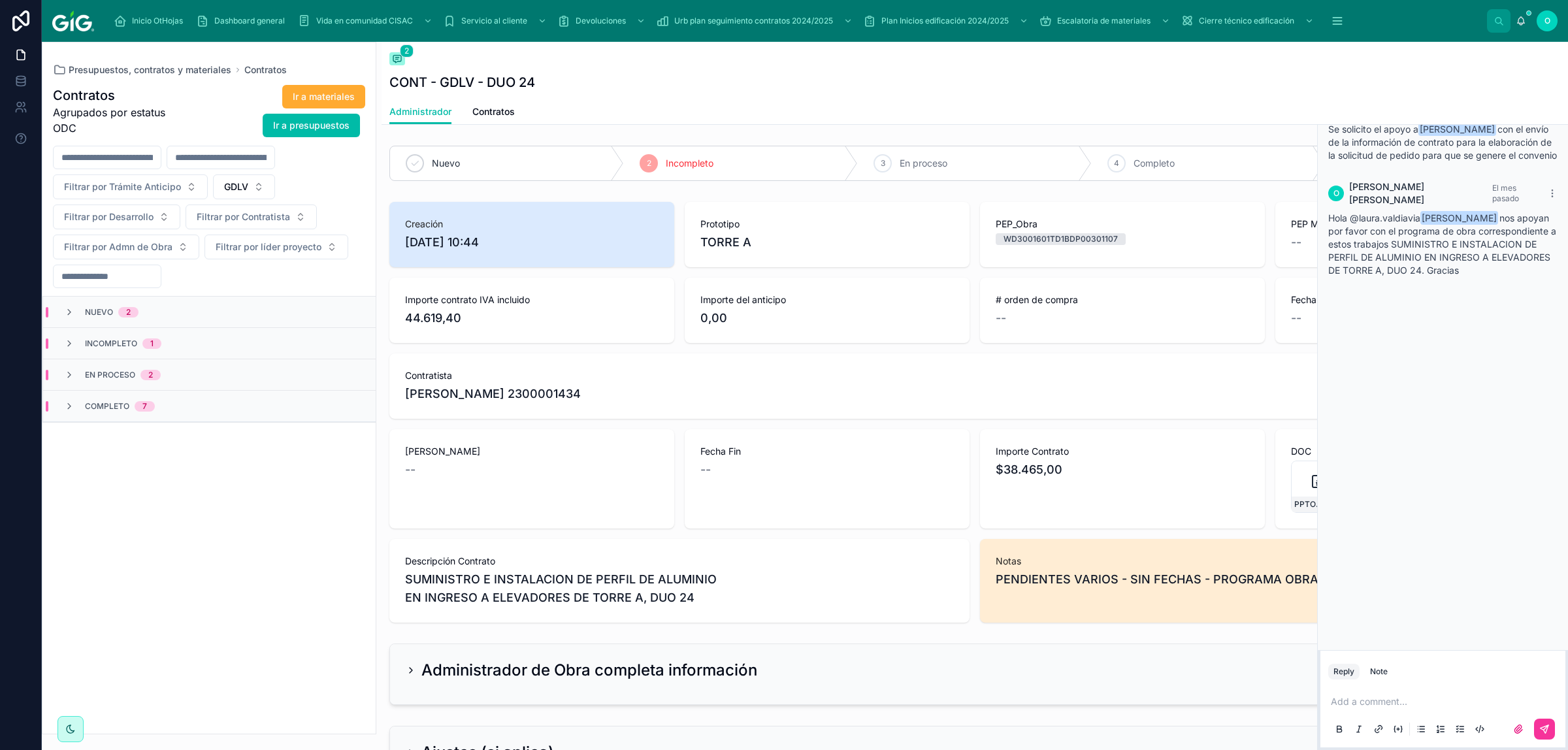
click at [67, 404] on icon at bounding box center [69, 406] width 11 height 11
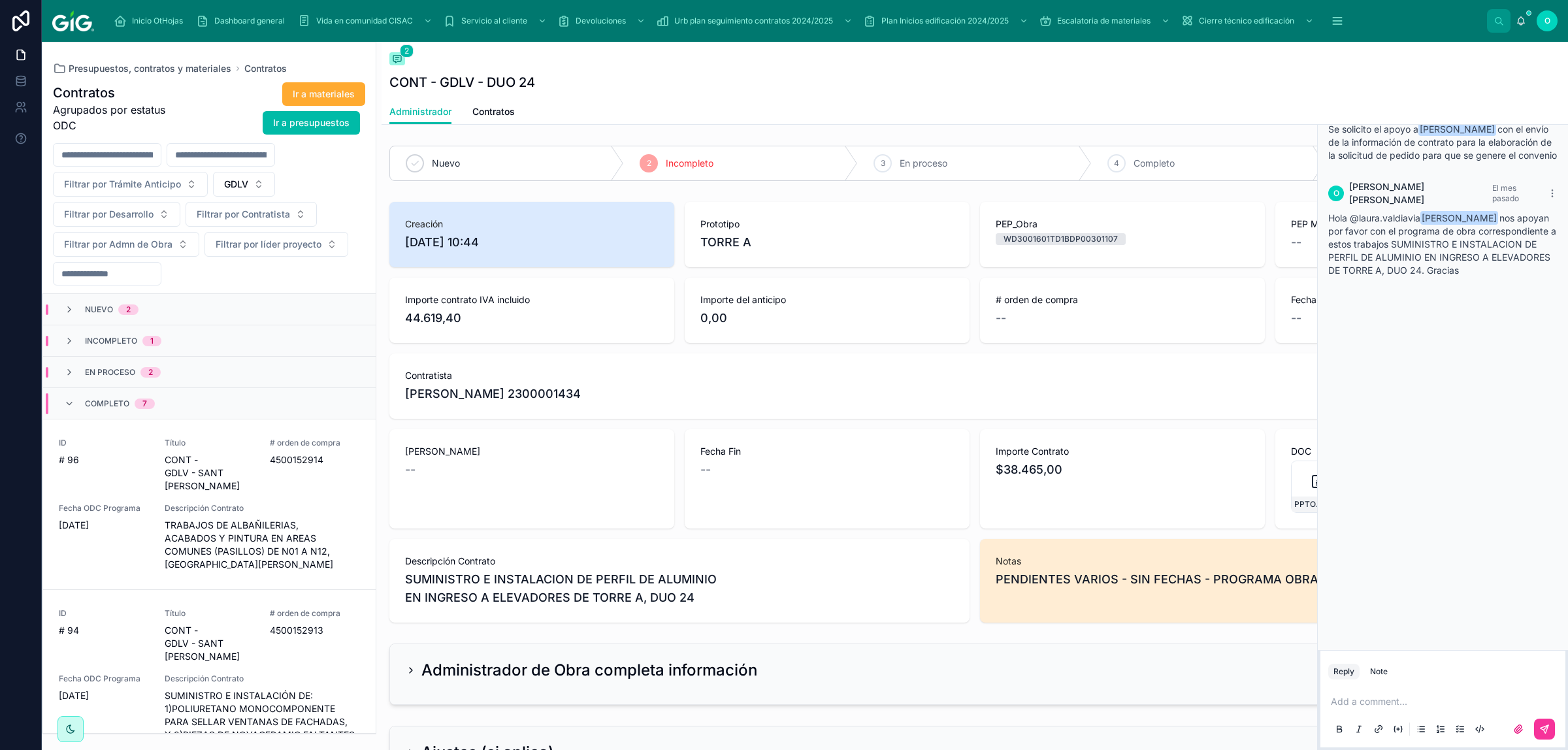
scroll to position [272, 0]
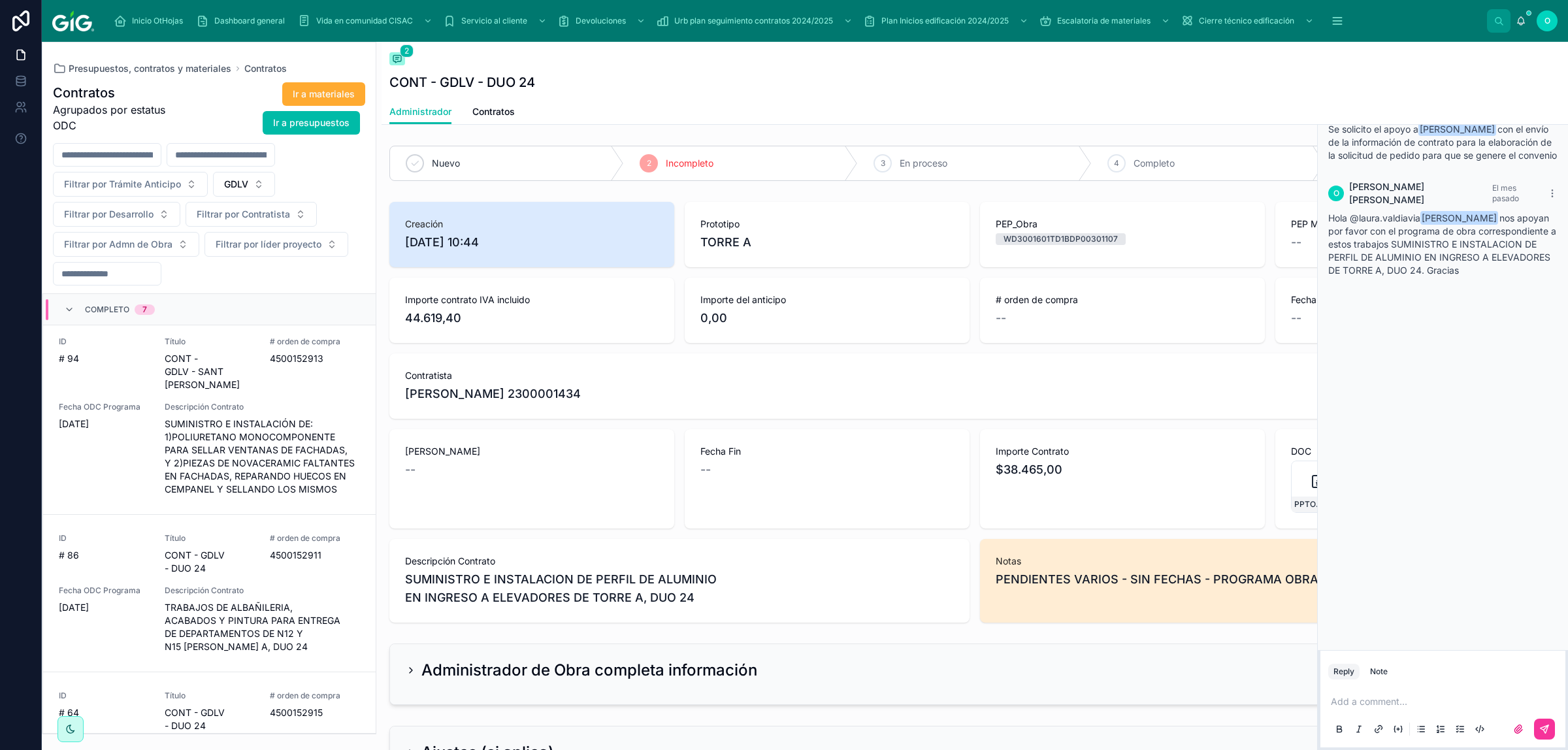
click at [328, 495] on span "Descripción Contrato" at bounding box center [262, 590] width 195 height 11
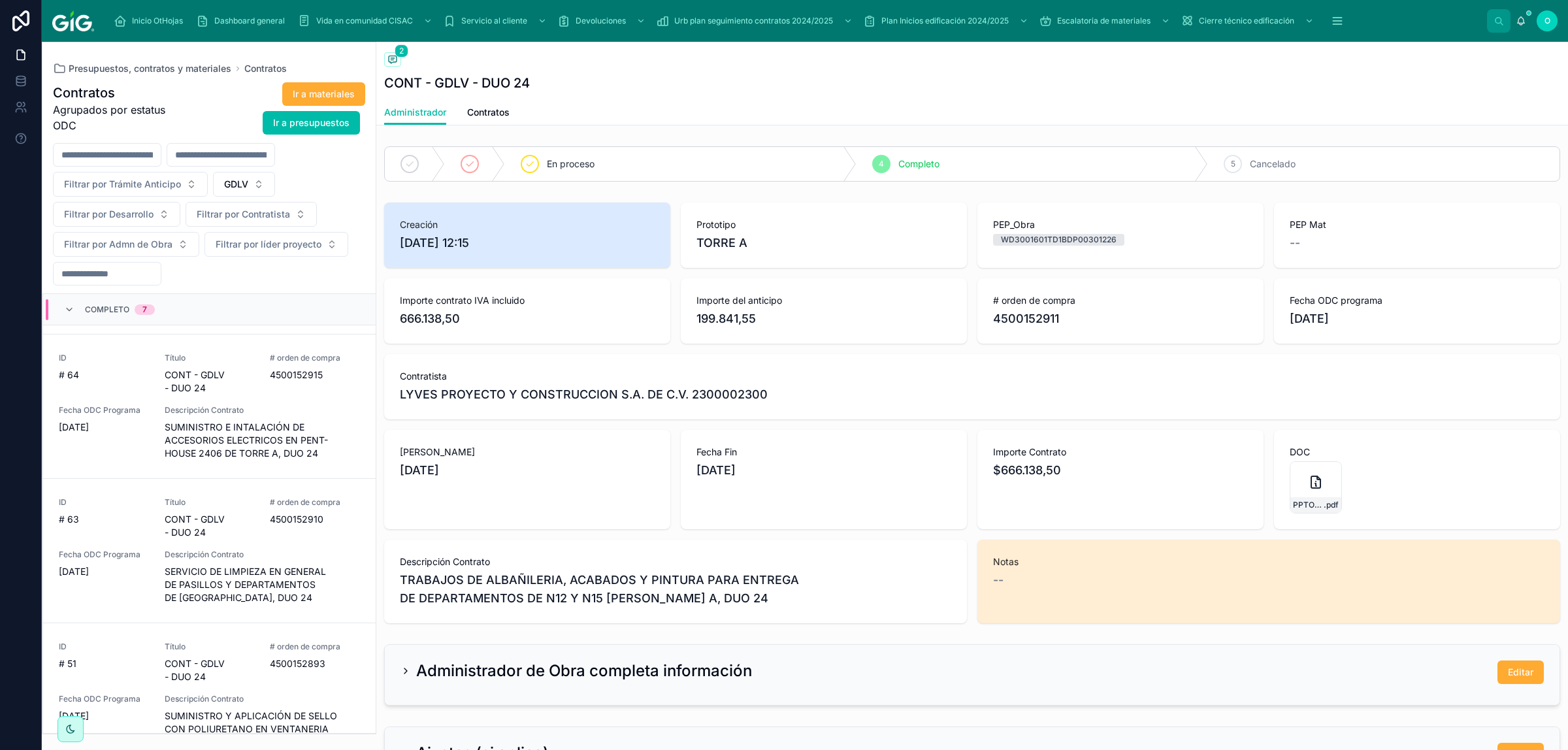
scroll to position [612, 0]
click at [303, 403] on div "Descripción Contrato SUMINISTRO E INTALACIÓN DE ACCESORIOS ELECTRICOS EN PENT-H…" at bounding box center [262, 430] width 195 height 55
click at [311, 495] on span "Descripción Contrato" at bounding box center [262, 551] width 195 height 11
click at [301, 495] on div "ID # 51 Título CONT - GDLV - DUO 24 # orden de compra 4500152893 Fecha ODC Prog…" at bounding box center [209, 699] width 301 height 121
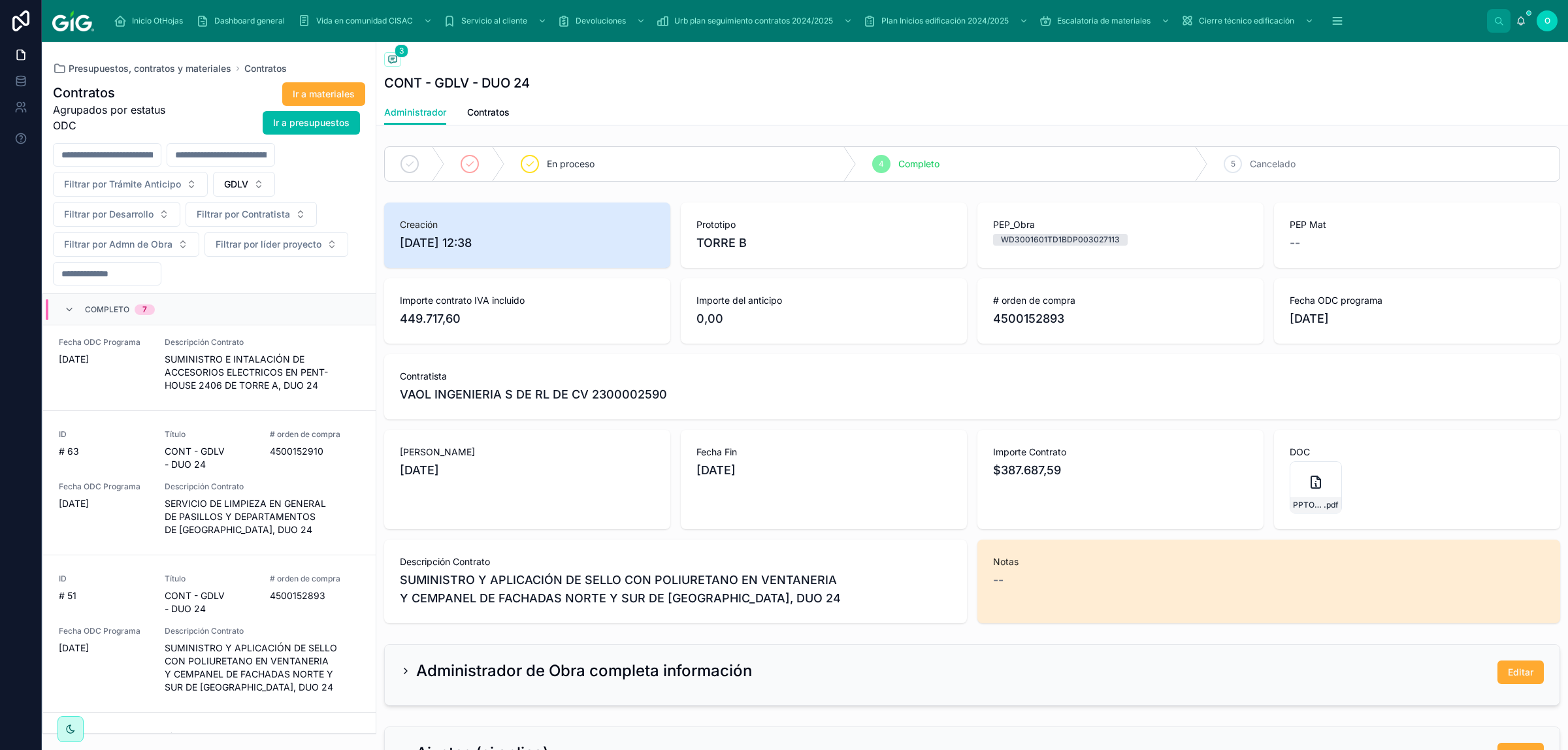
scroll to position [736, 0]
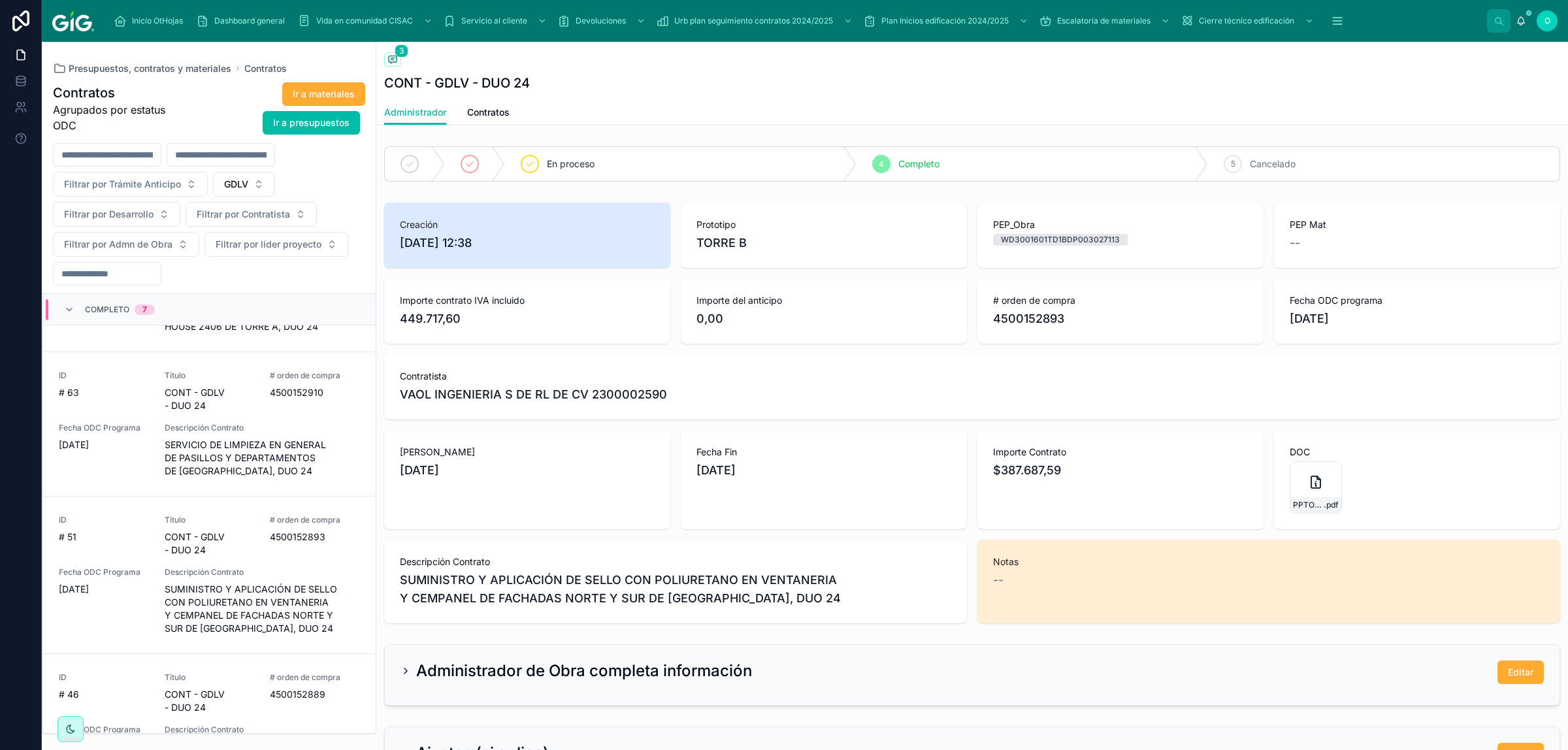
click at [284, 495] on span "Descripción Contrato" at bounding box center [262, 729] width 195 height 11
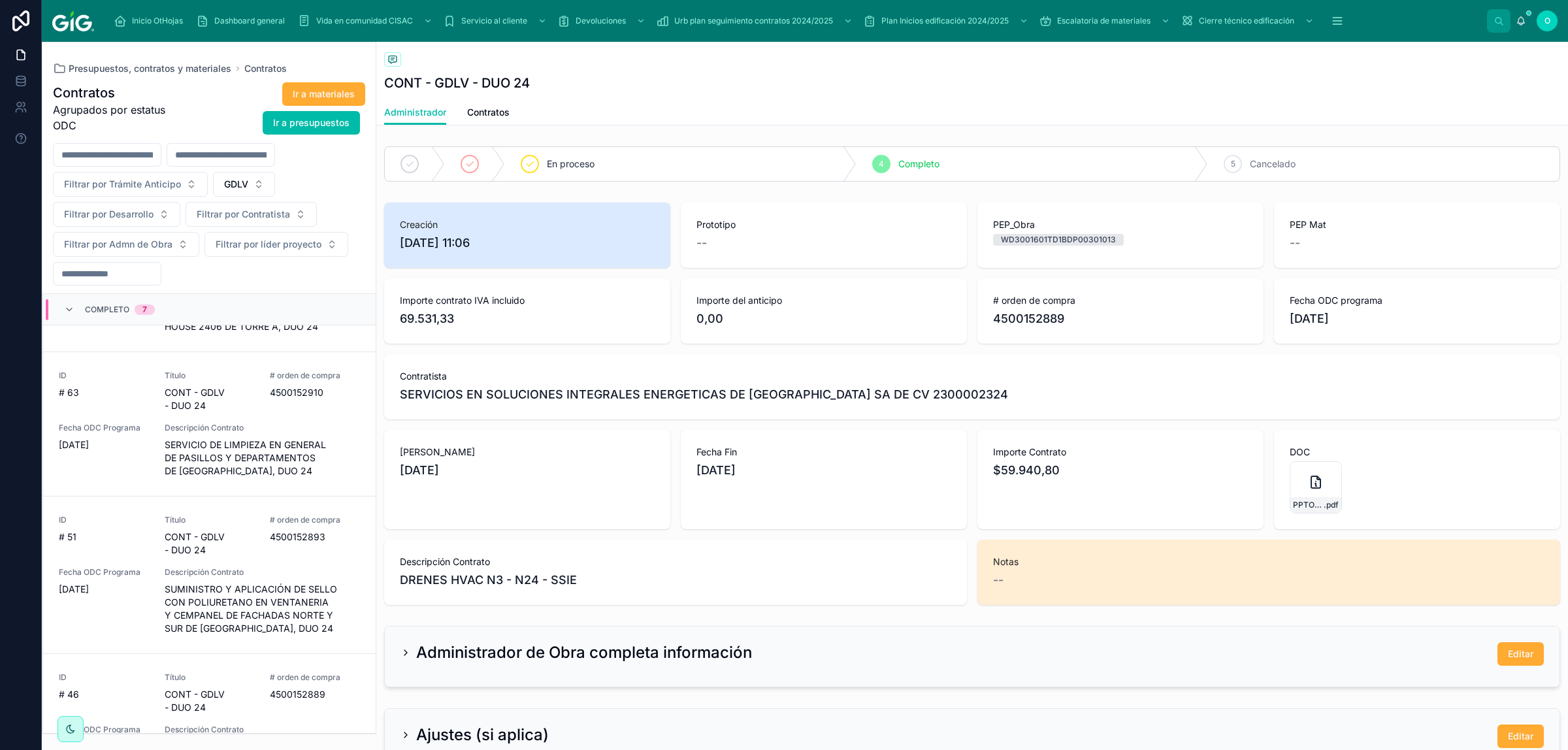
click at [71, 311] on icon at bounding box center [69, 309] width 11 height 11
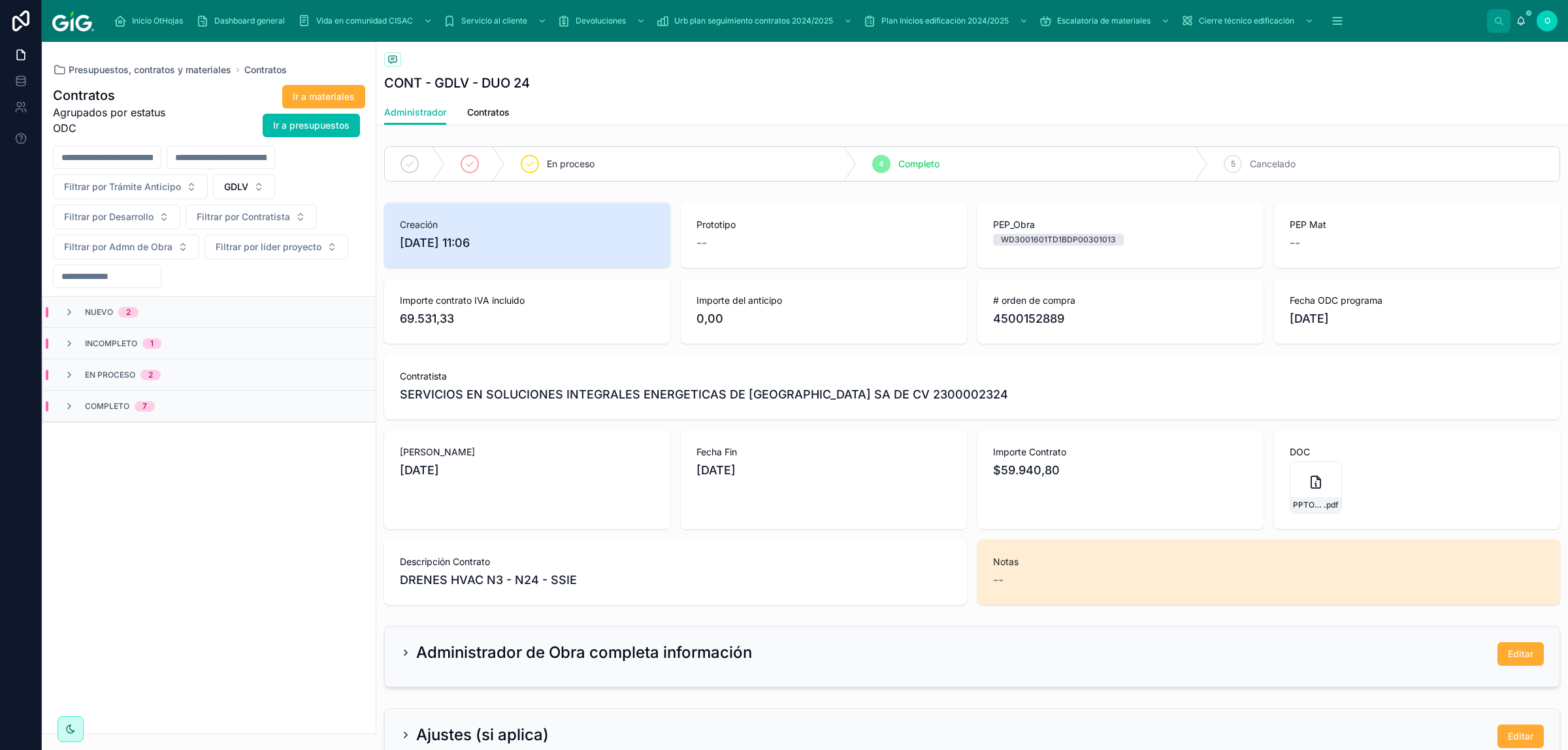
click at [131, 70] on span "Presupuestos, contratos y materiales" at bounding box center [150, 70] width 163 height 13
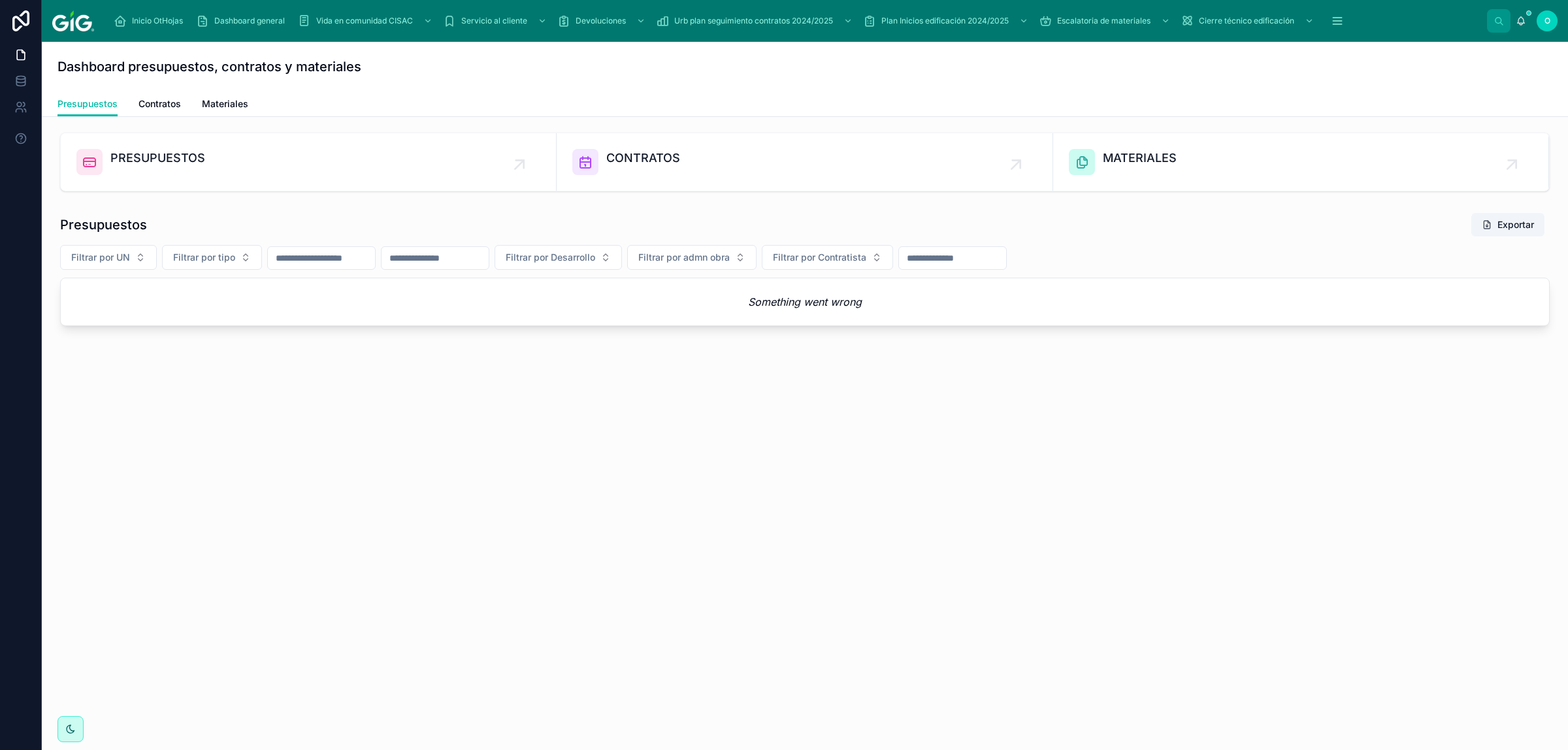
click at [196, 160] on span "PRESUPUESTOS" at bounding box center [157, 158] width 95 height 18
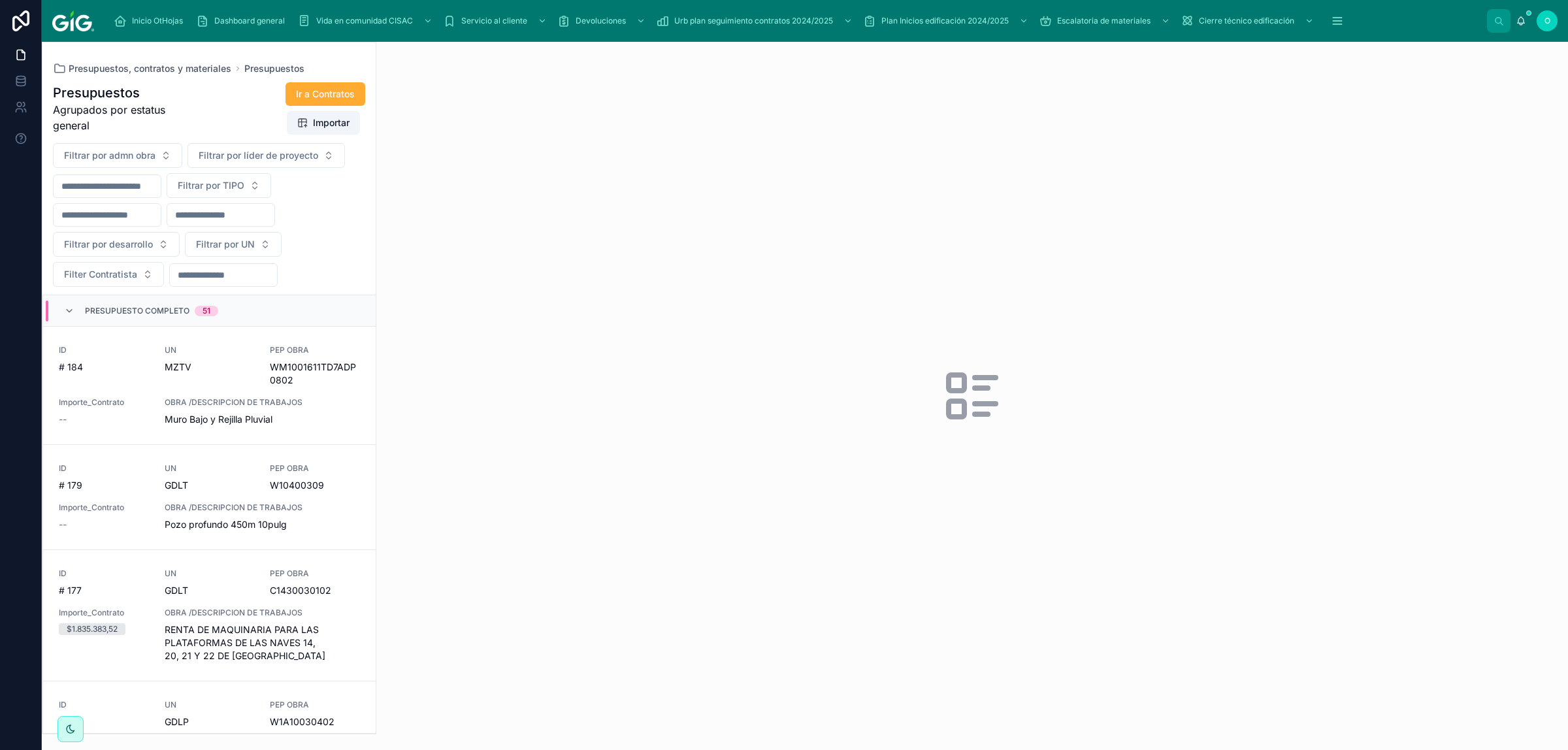
click at [271, 181] on button "Filtrar por TIPO" at bounding box center [218, 186] width 104 height 25
click at [245, 285] on div "VER" at bounding box center [249, 281] width 182 height 21
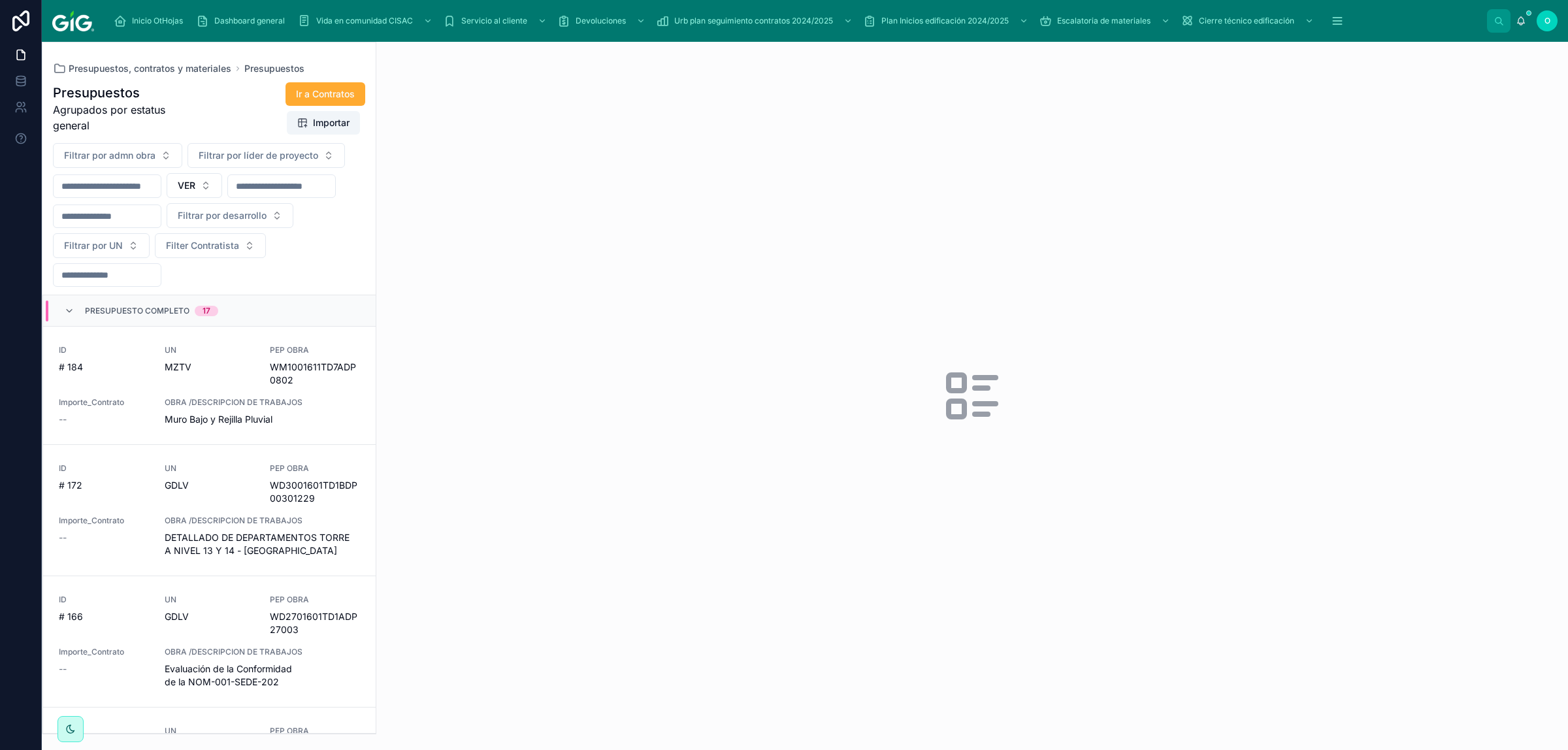
click at [224, 360] on div "UN MZTV" at bounding box center [210, 360] width 90 height 29
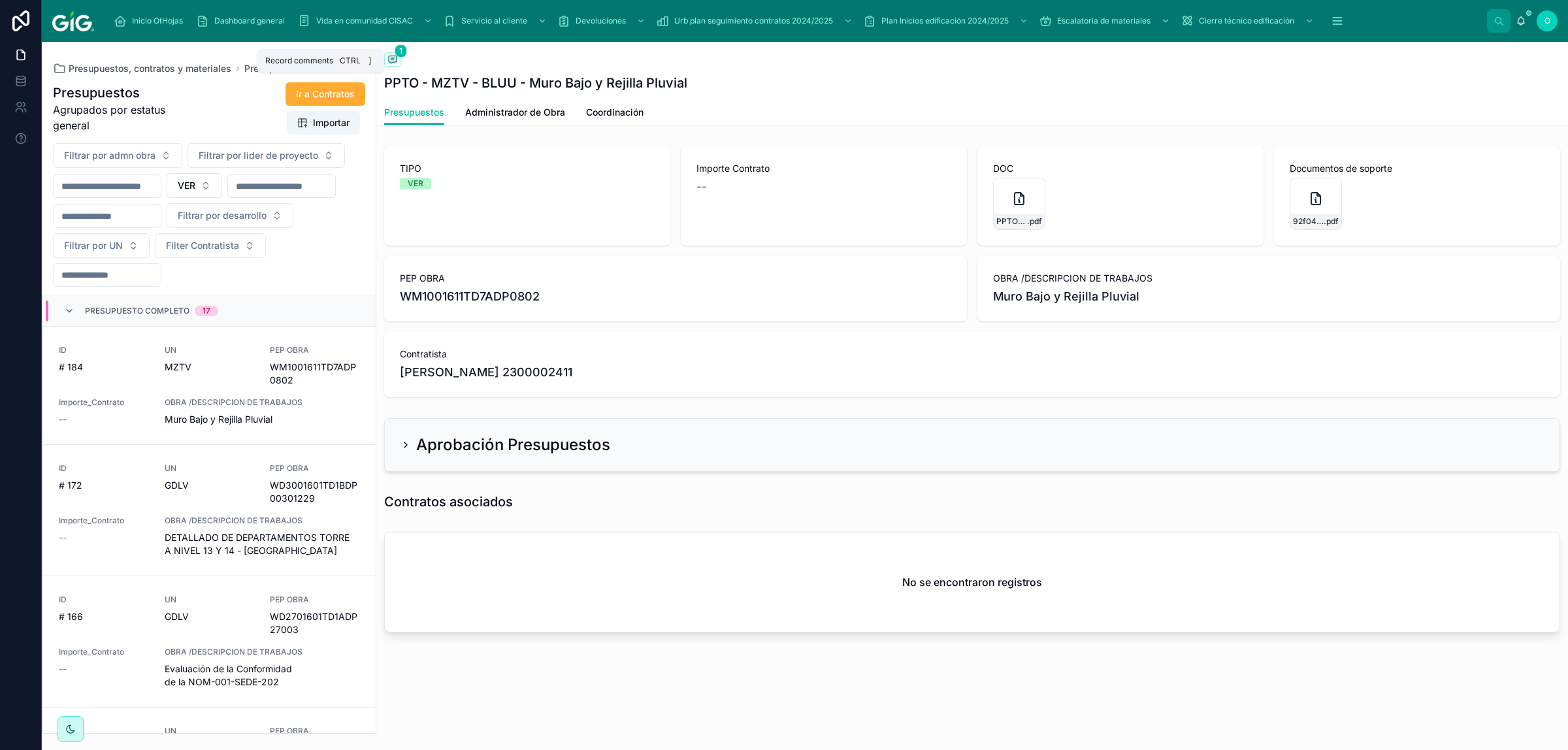
click at [393, 58] on icon at bounding box center [391, 58] width 3 height 0
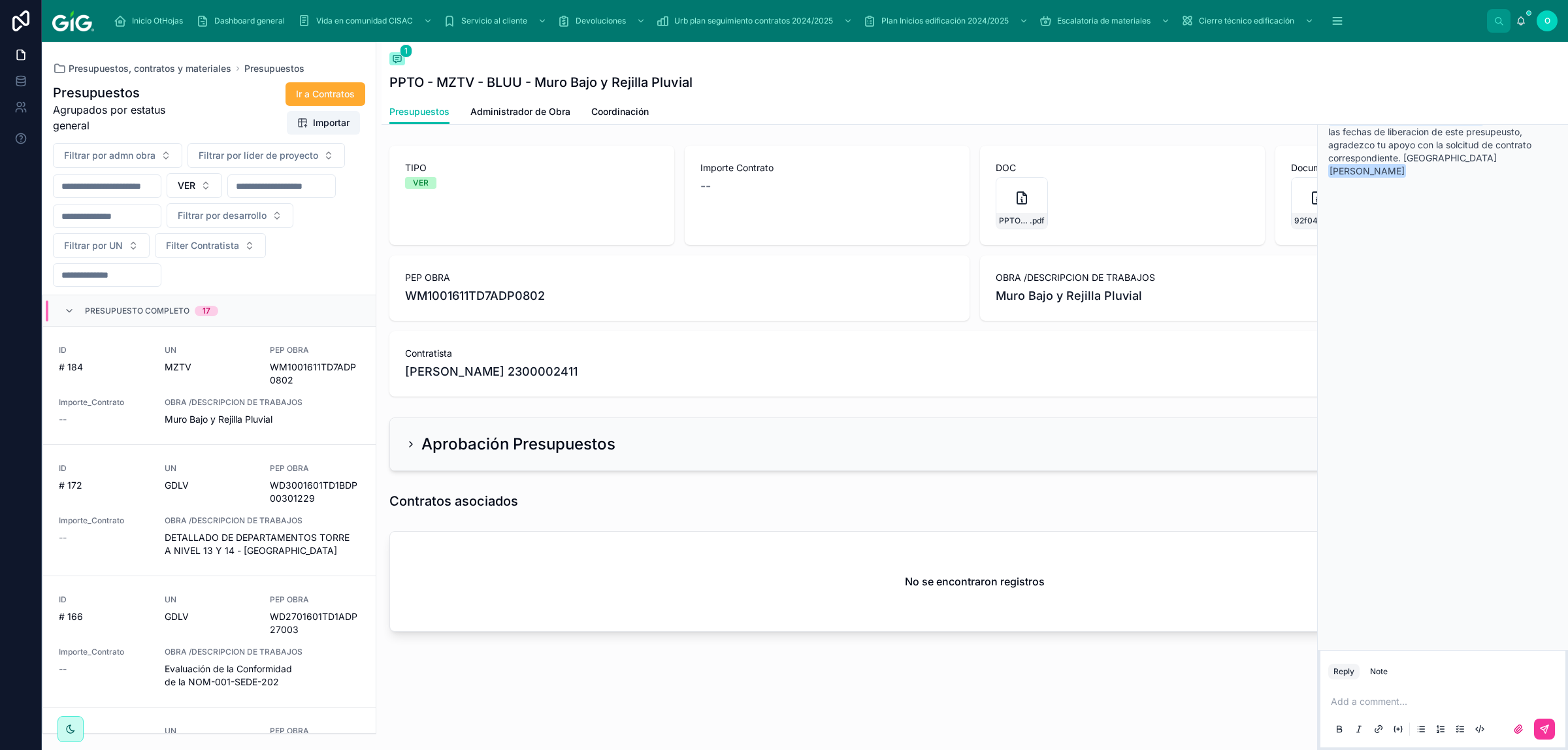
click at [1115, 495] on p at bounding box center [1446, 701] width 230 height 13
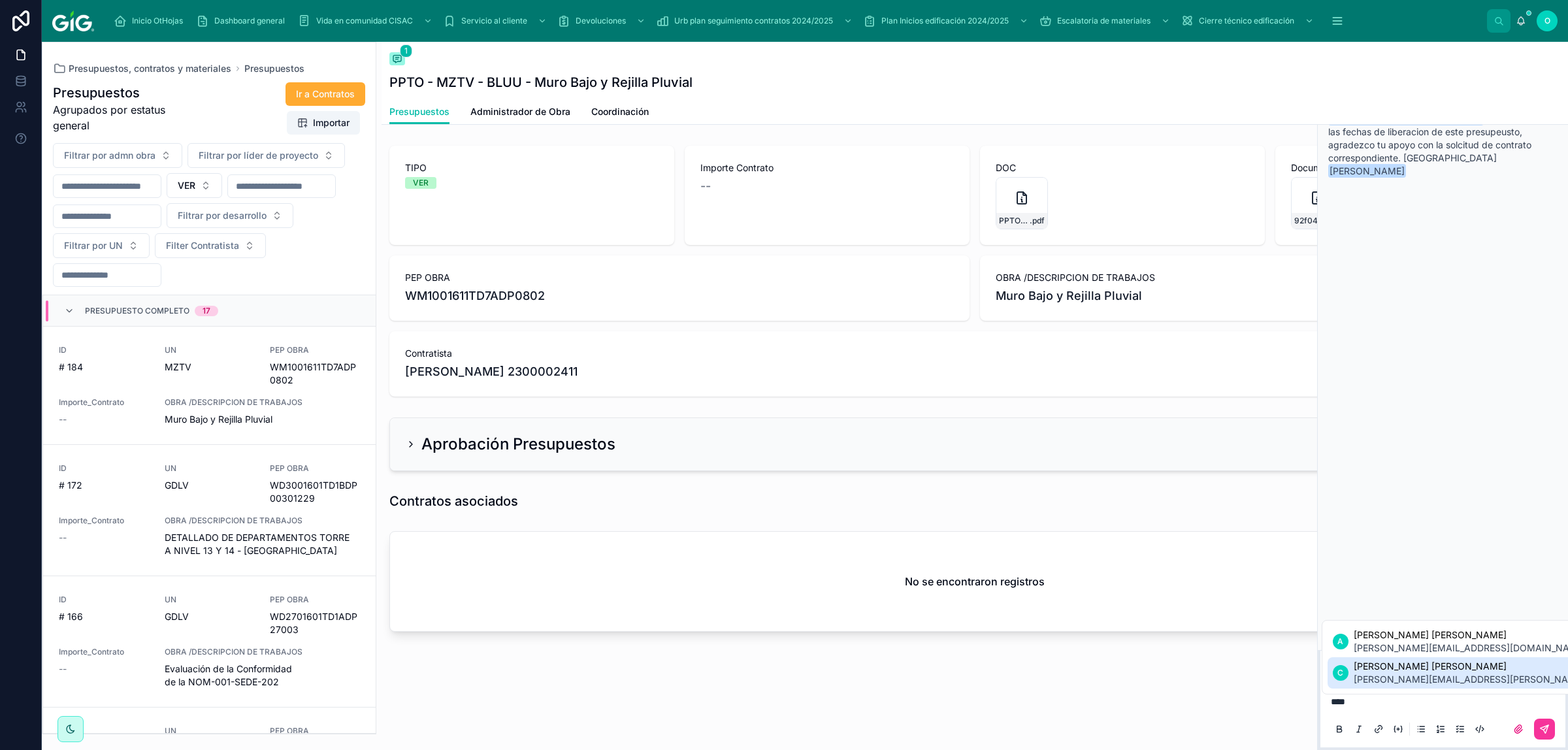
click at [1115, 495] on span "[PERSON_NAME][EMAIL_ADDRESS][PERSON_NAME][DOMAIN_NAME]" at bounding box center [1508, 679] width 308 height 13
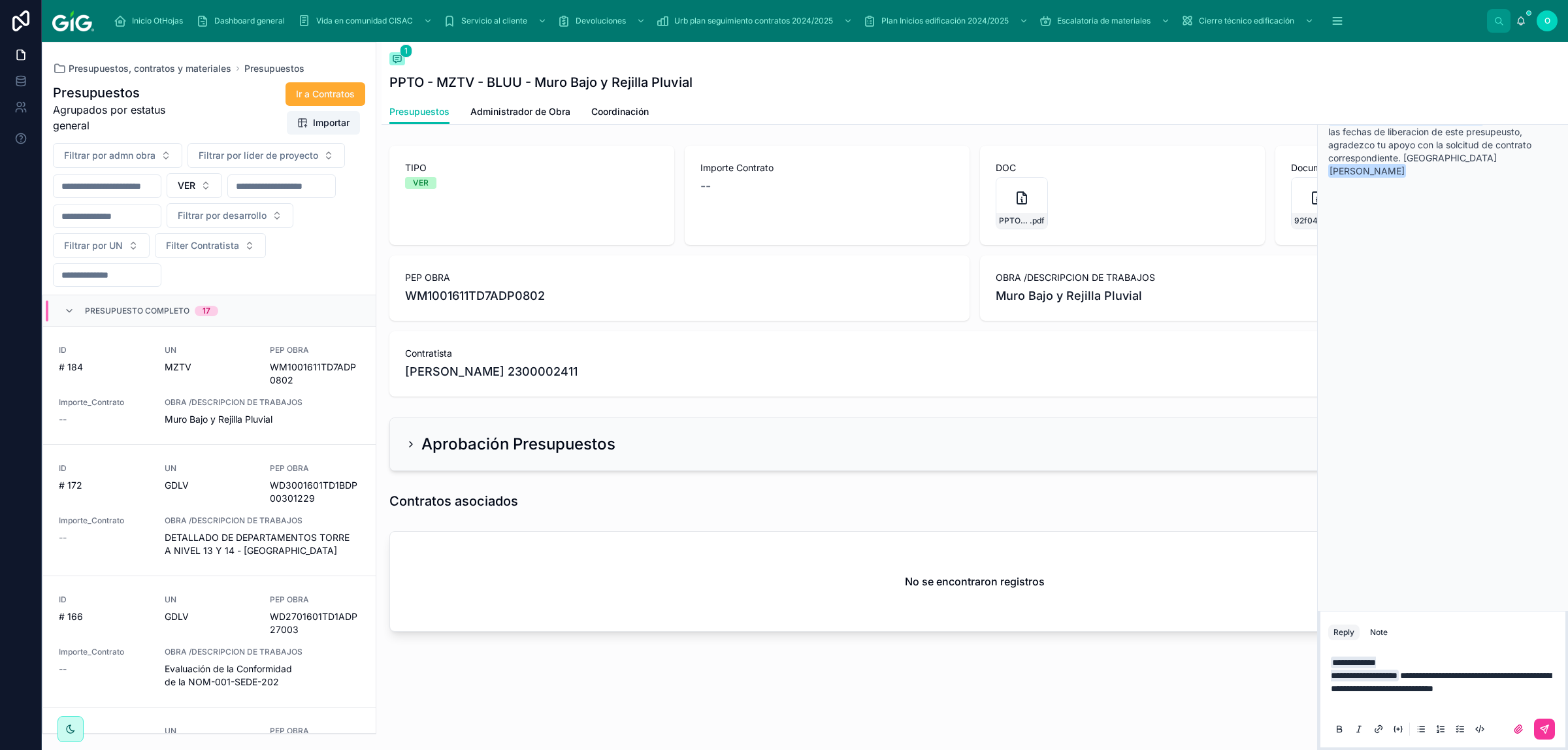
click at [1115, 495] on icon at bounding box center [1545, 727] width 5 height 5
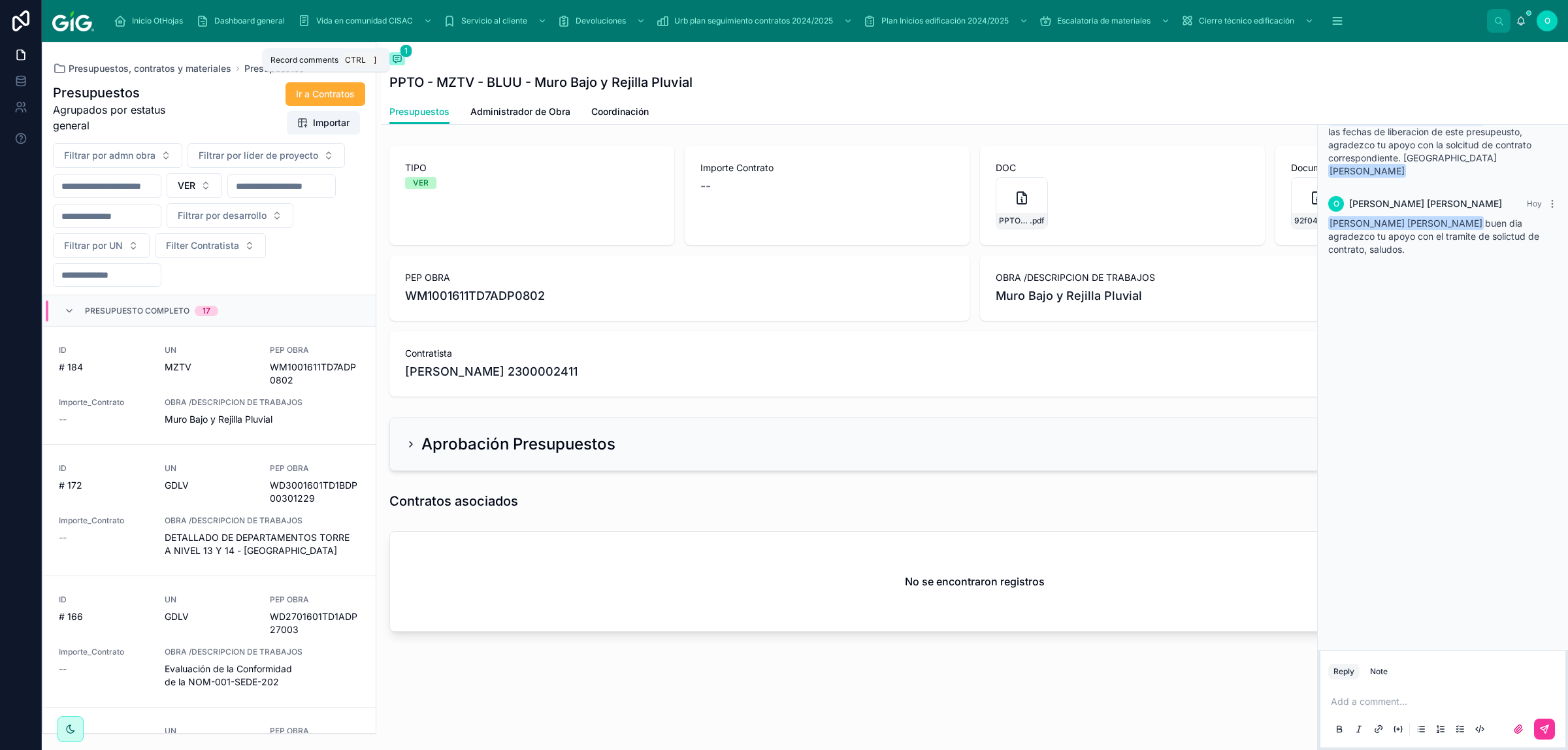
click at [397, 60] on icon at bounding box center [397, 59] width 8 height 8
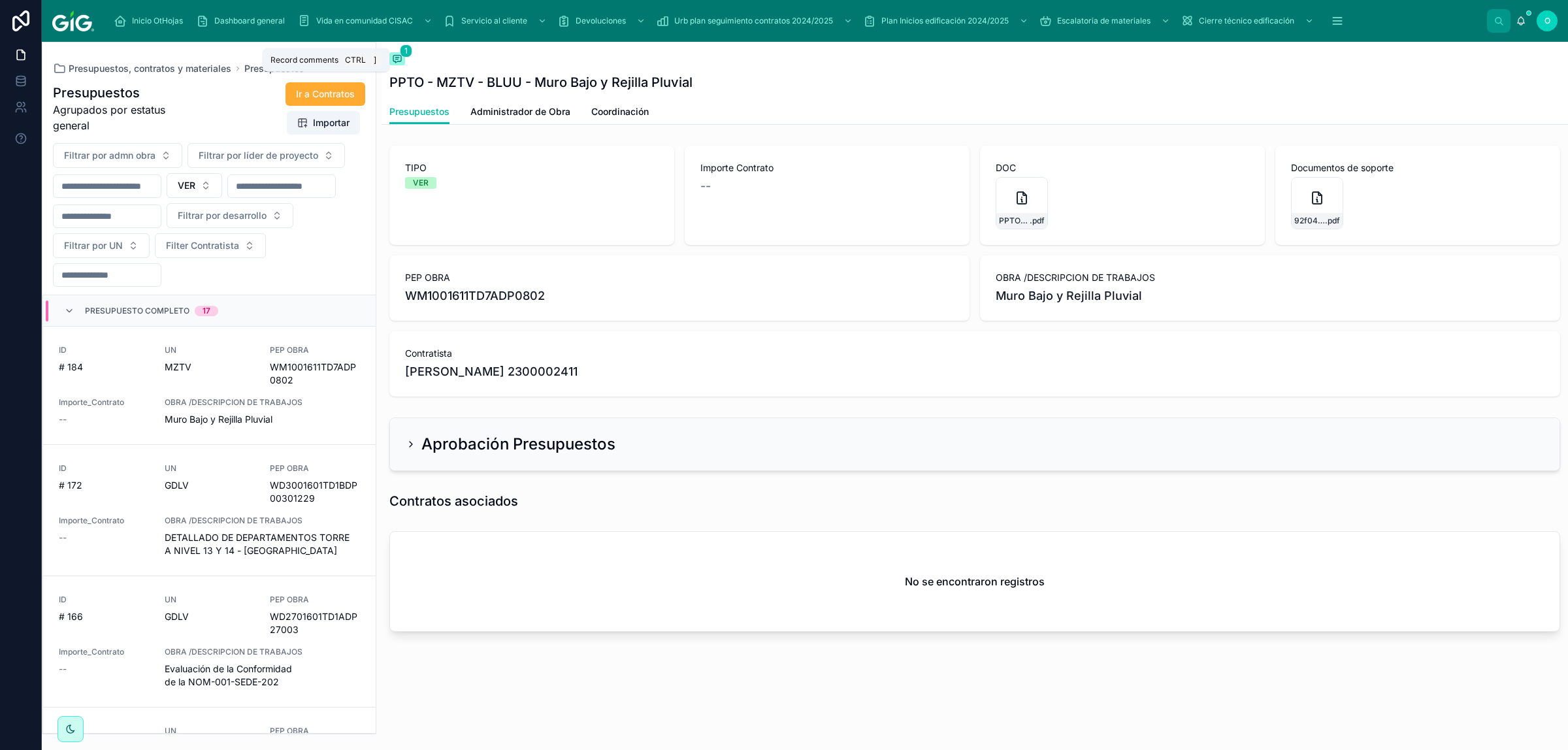
click at [397, 63] on icon at bounding box center [397, 58] width 11 height 11
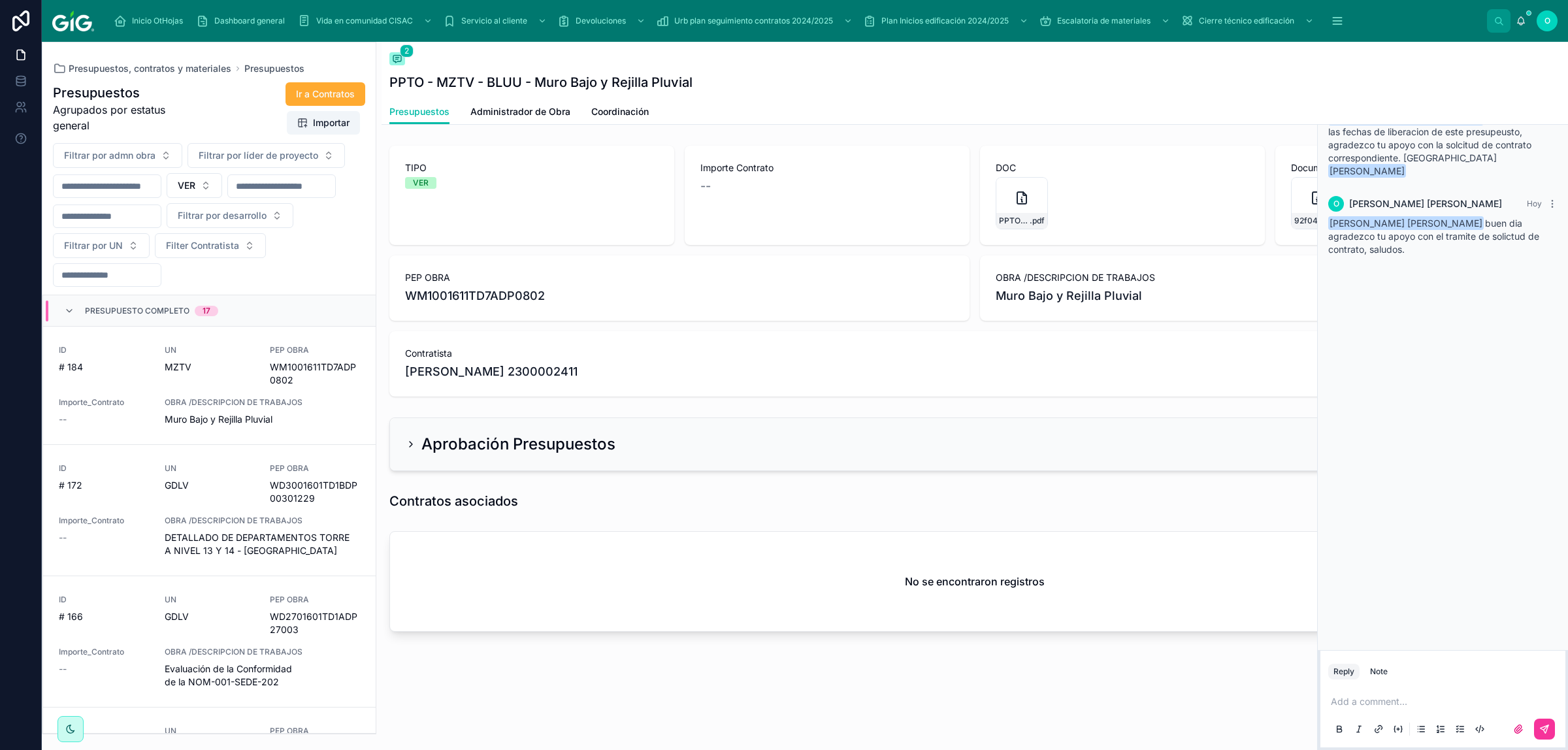
click at [311, 426] on span "Muro Bajo y Rejilla Pluvial" at bounding box center [262, 420] width 195 height 13
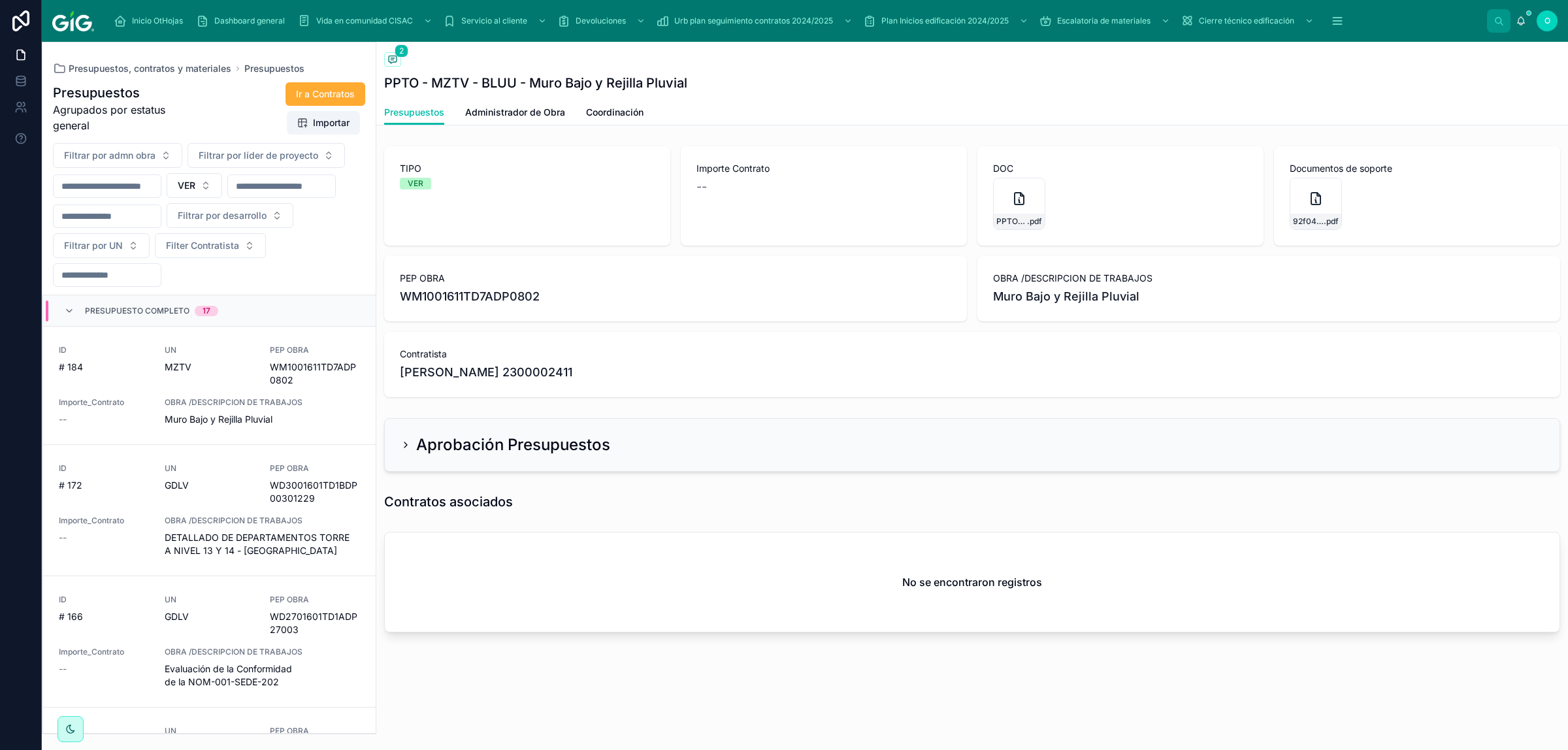
click at [403, 444] on icon at bounding box center [406, 445] width 11 height 11
click at [405, 448] on icon at bounding box center [406, 444] width 3 height 5
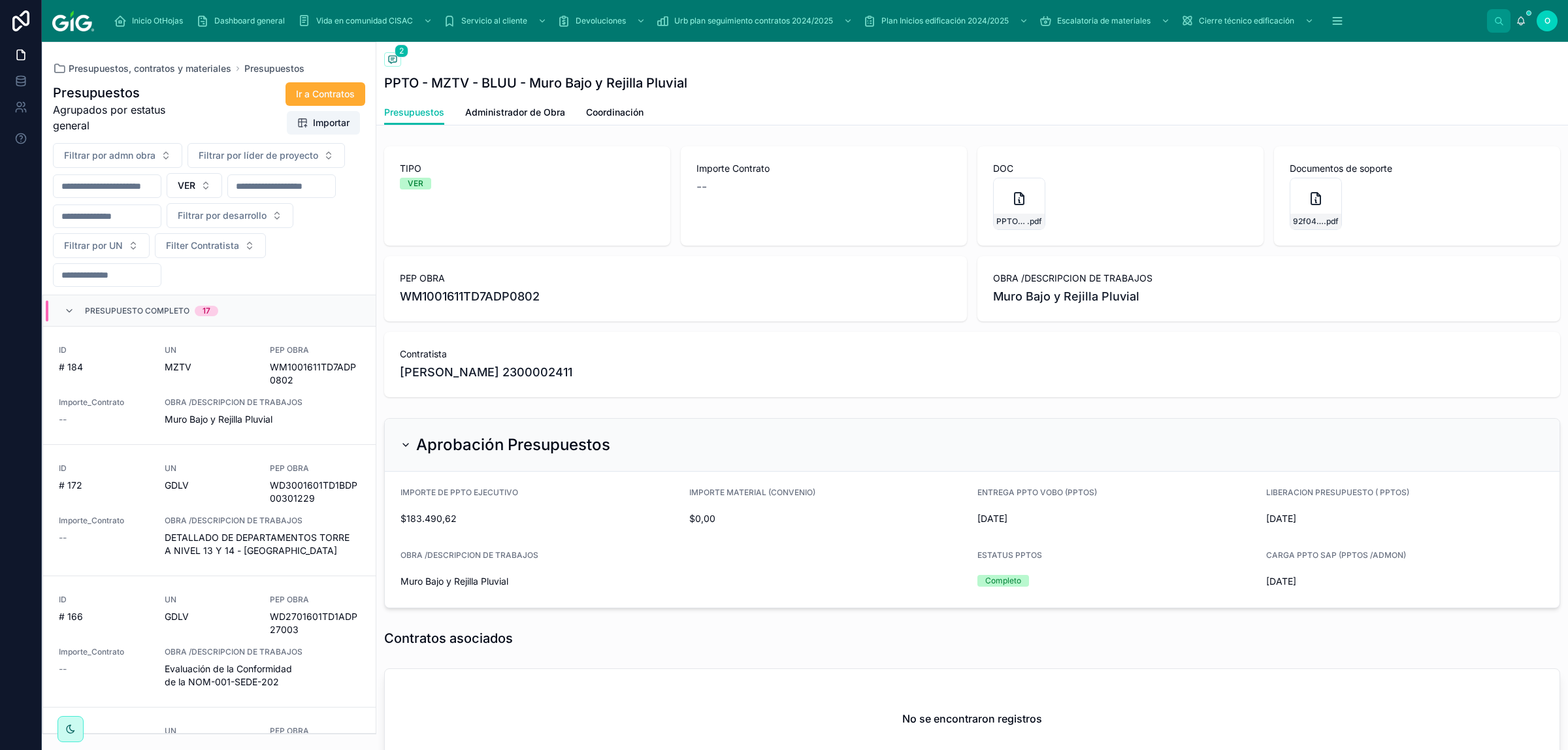
click at [267, 71] on span "Presupuestos" at bounding box center [274, 69] width 60 height 13
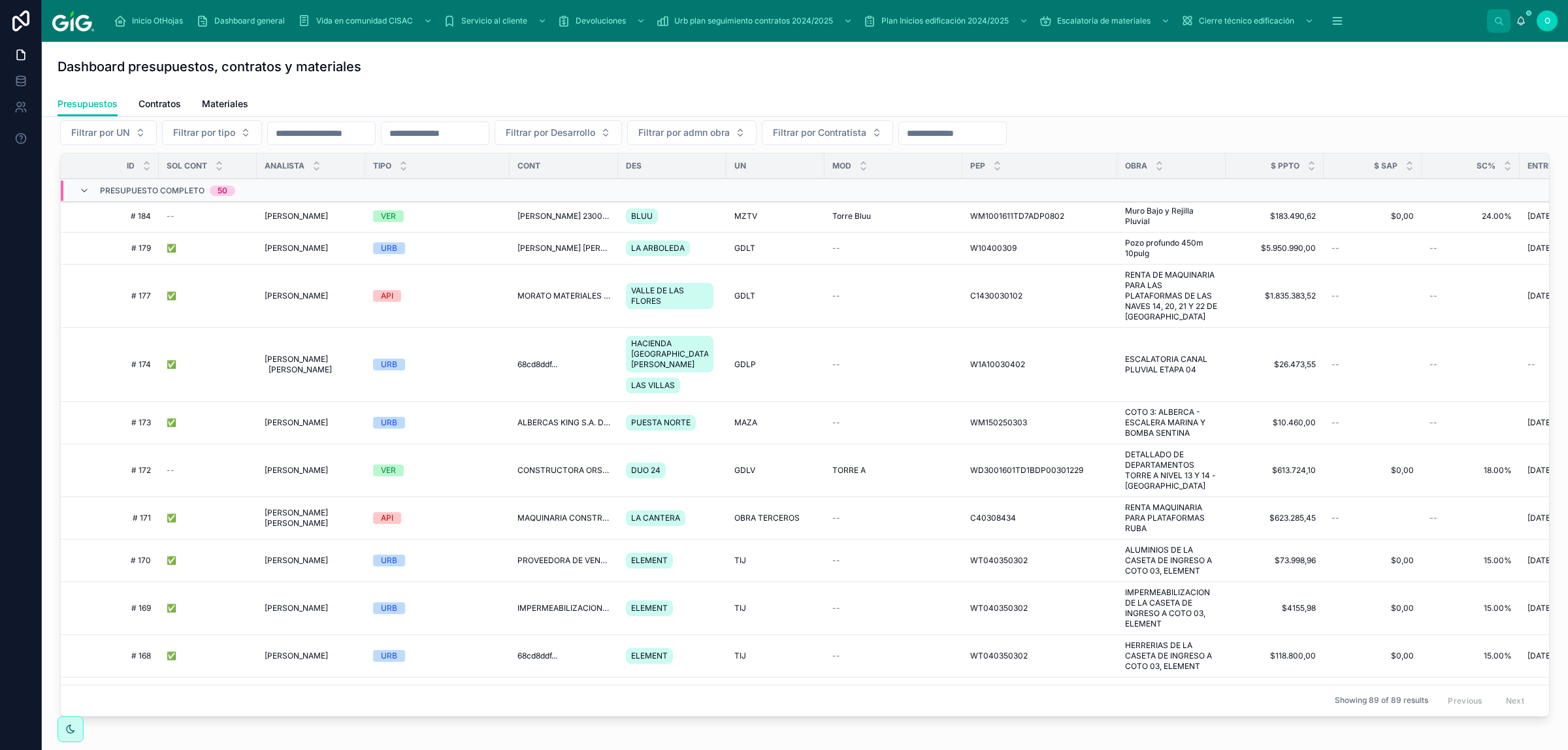
click at [228, 217] on div "--" at bounding box center [208, 216] width 82 height 11
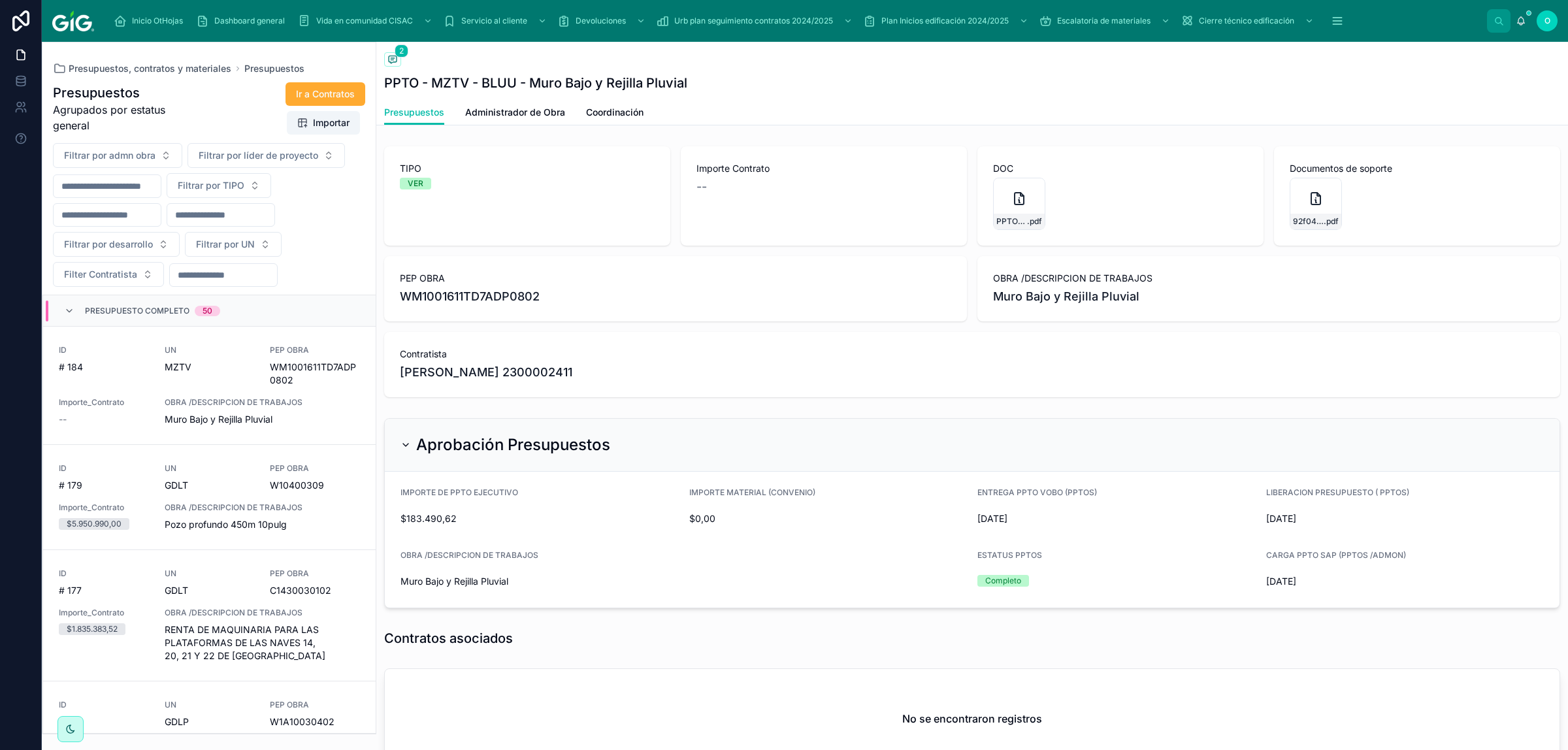
scroll to position [31, 0]
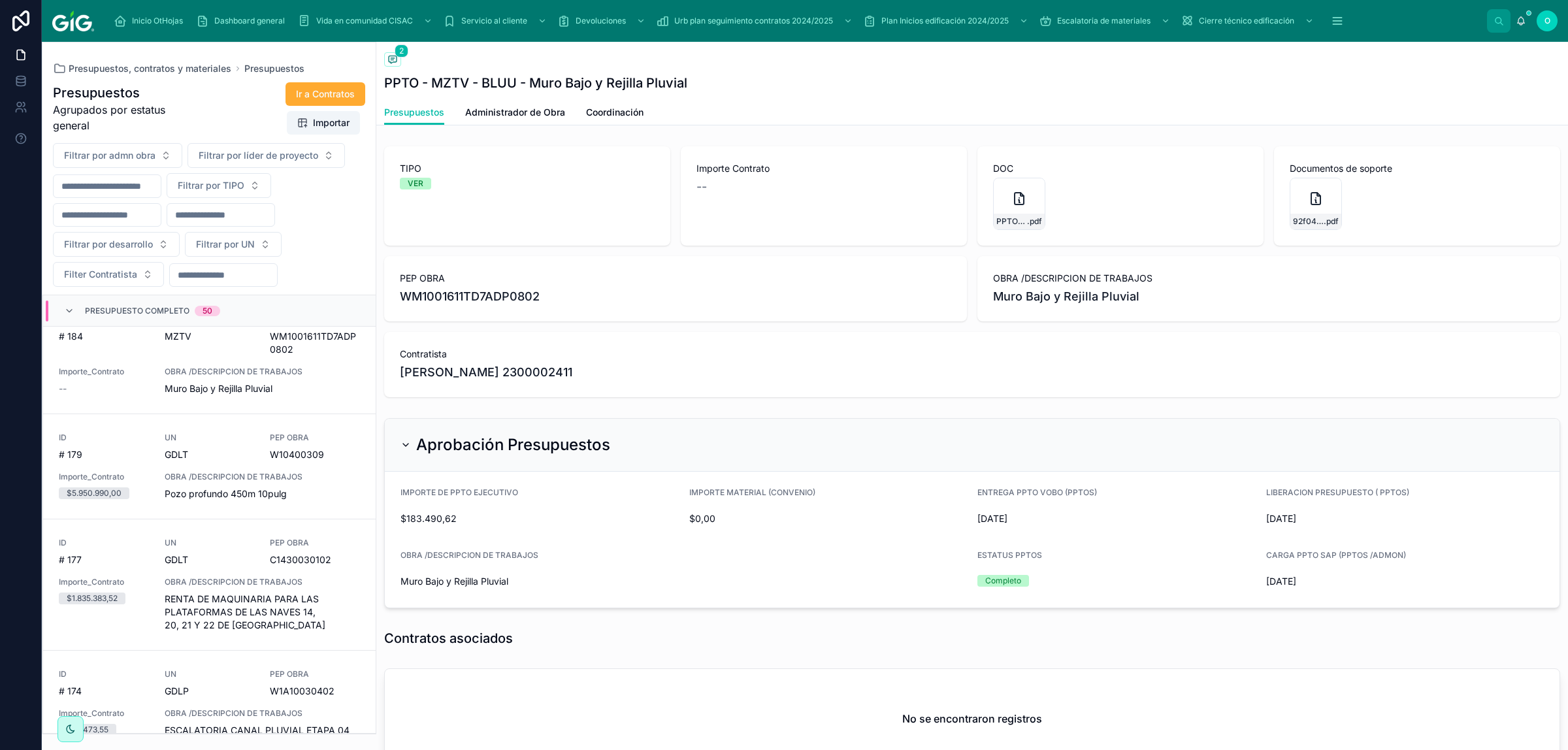
click at [541, 116] on span "Administrador de Obra" at bounding box center [515, 113] width 99 height 13
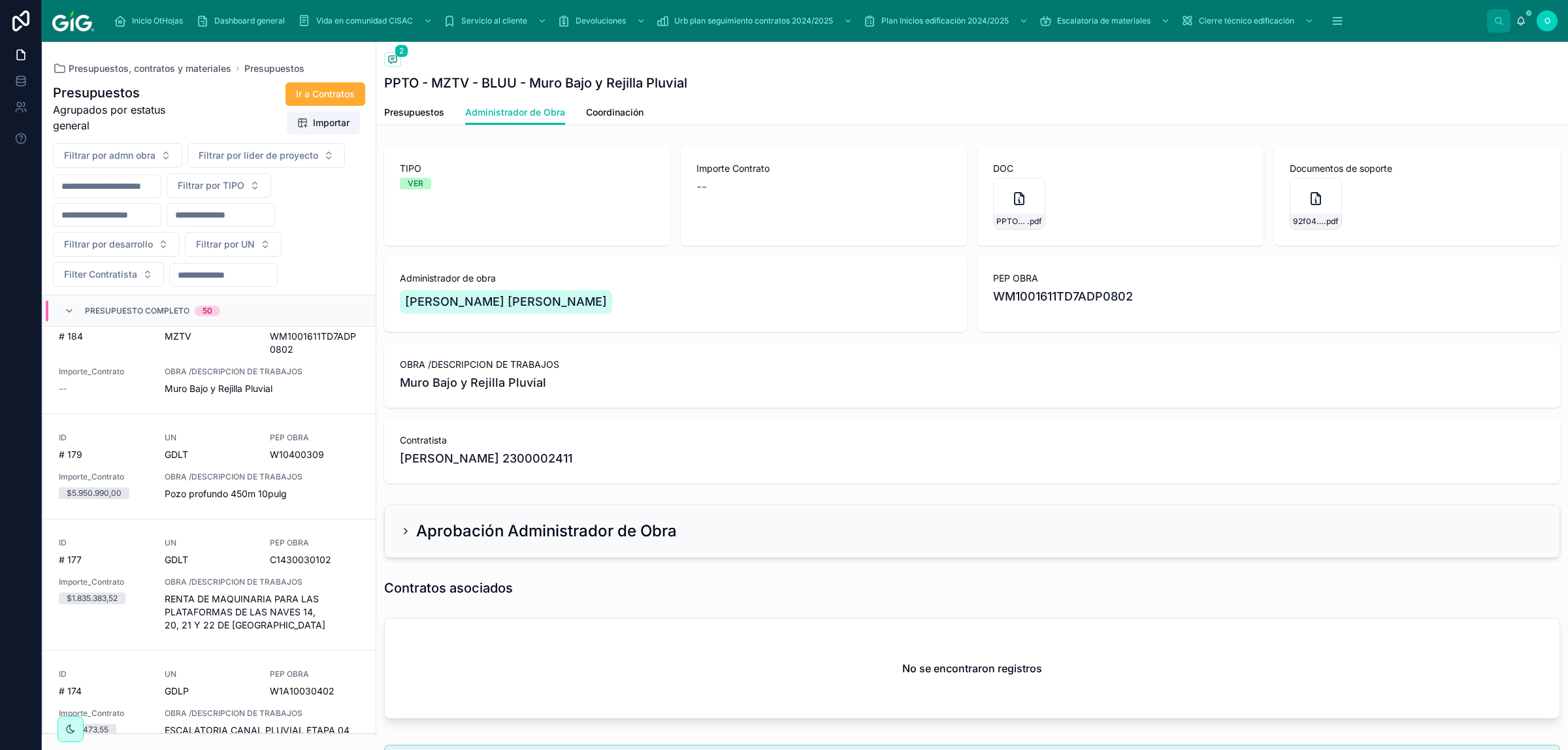
click at [626, 111] on span "Coordinación" at bounding box center [614, 113] width 57 height 13
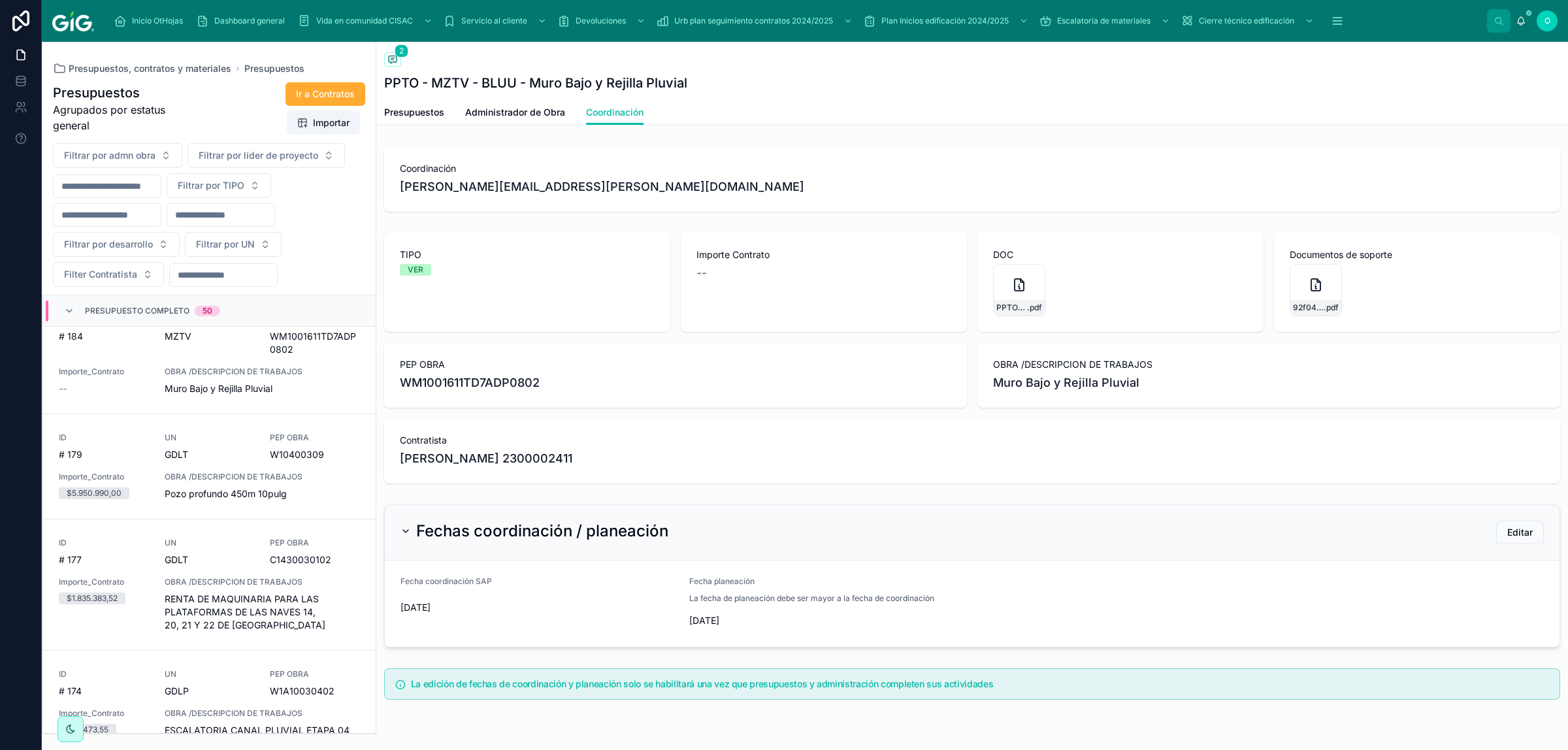
click at [490, 109] on span "Administrador de Obra" at bounding box center [515, 113] width 99 height 13
